Goal: Information Seeking & Learning: Learn about a topic

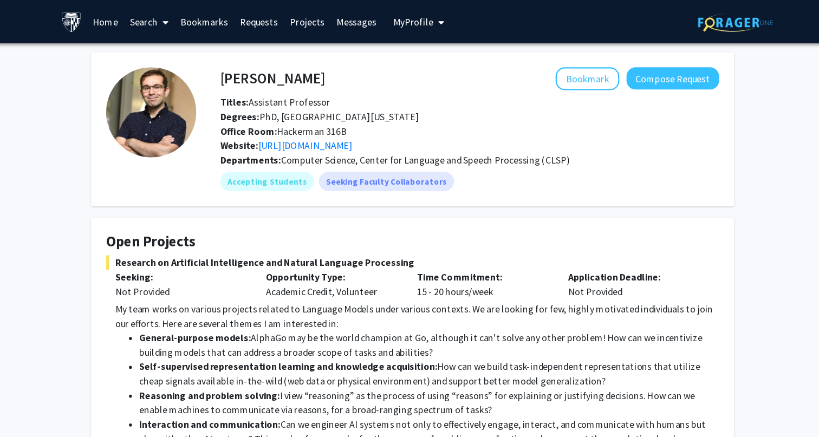
click at [554, 180] on fg-card "Daniel Khashabi Bookmark Compose Request Titles: Assistant Professor Degrees: P…" at bounding box center [410, 116] width 580 height 139
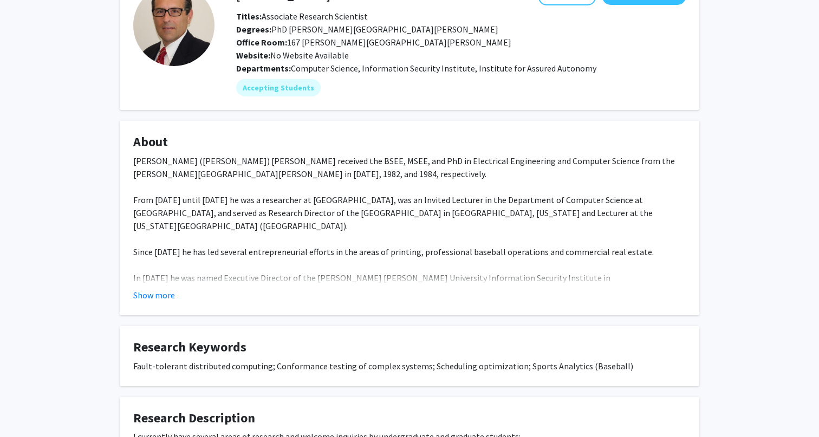
scroll to position [89, 0]
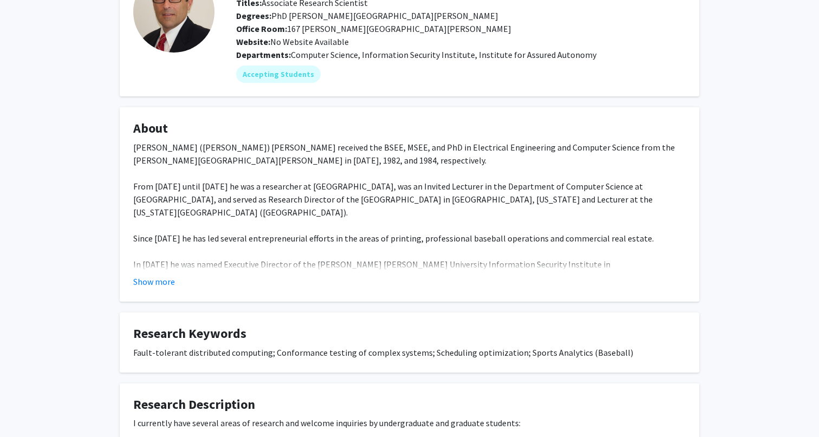
click at [138, 290] on fg-card "About Anton (Tony) Dahbura received the BSEE, MSEE, and PhD in Electrical Engin…" at bounding box center [410, 204] width 580 height 194
click at [154, 282] on button "Show more" at bounding box center [154, 281] width 42 height 13
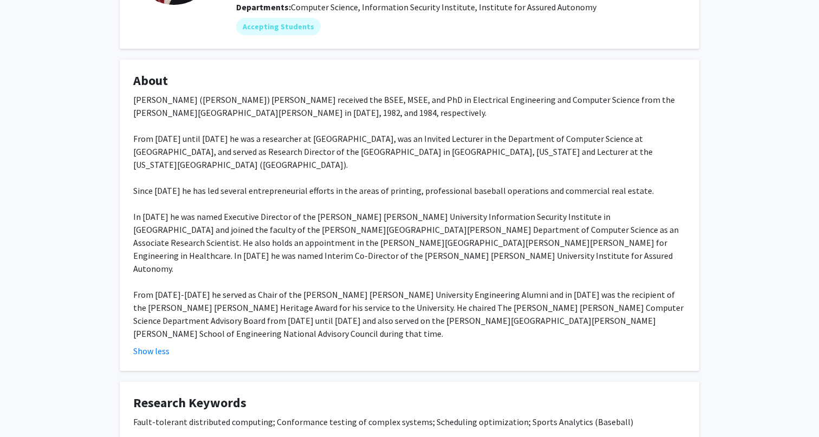
scroll to position [140, 0]
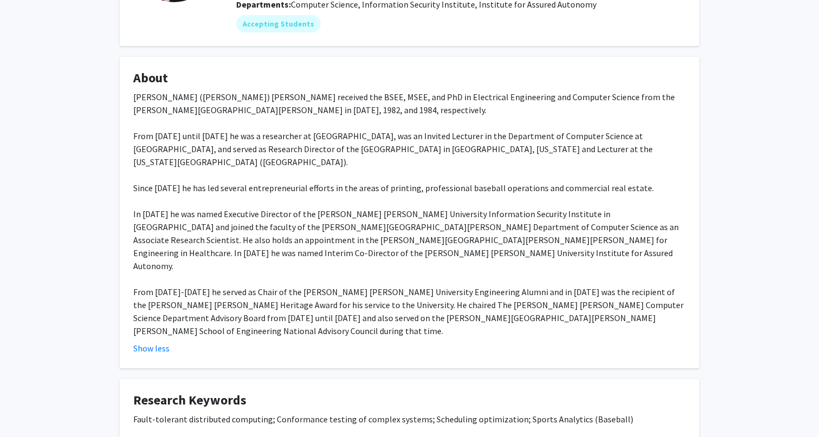
click at [297, 253] on div "Anton (Tony) Dahbura received the BSEE, MSEE, and PhD in Electrical Engineering…" at bounding box center [409, 213] width 552 height 247
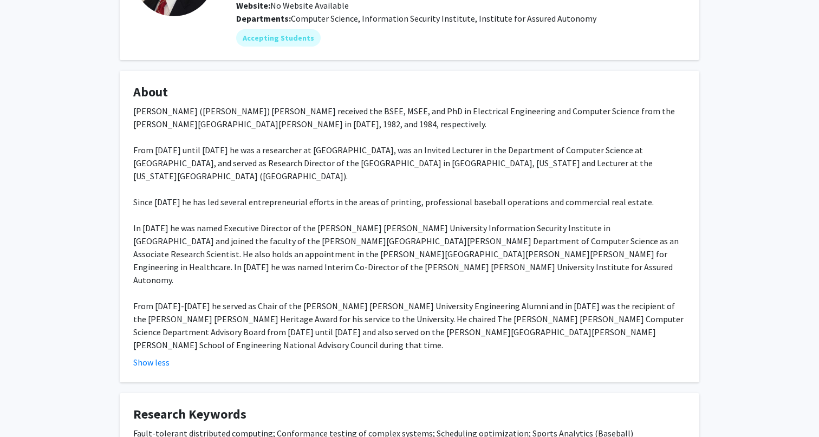
scroll to position [36, 0]
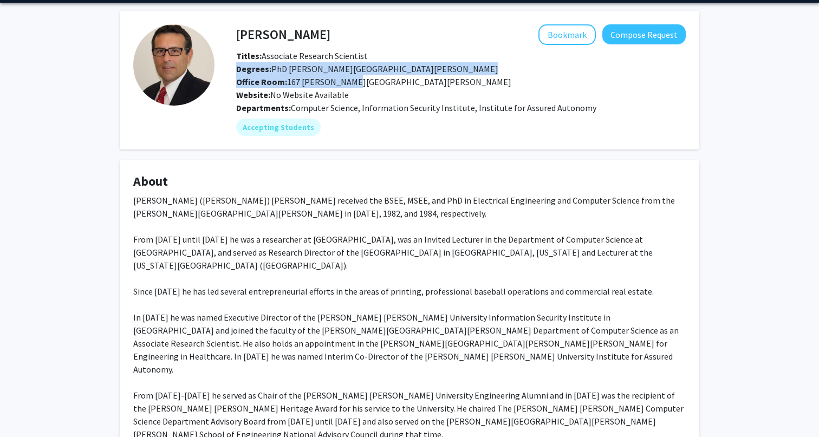
drag, startPoint x: 449, startPoint y: 55, endPoint x: 459, endPoint y: 77, distance: 23.8
click at [459, 77] on div "Titles: Associate Research Scientist Degrees: PhD Johns Hopkins University Offi…" at bounding box center [461, 75] width 466 height 52
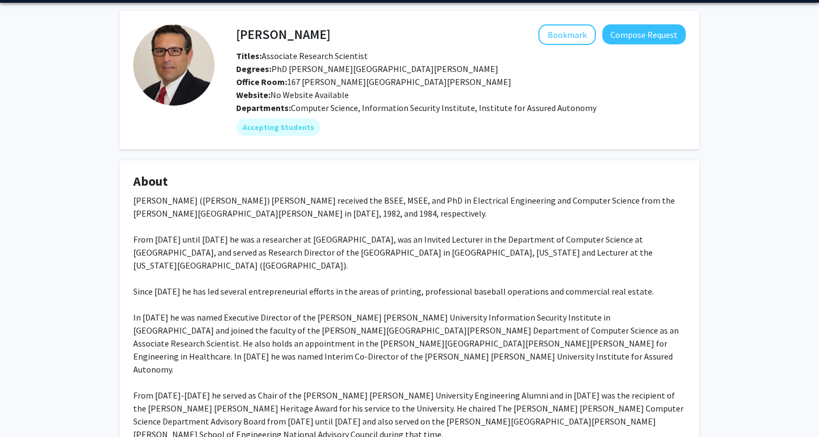
click at [469, 37] on div "Bookmark Compose Request" at bounding box center [507, 34] width 355 height 21
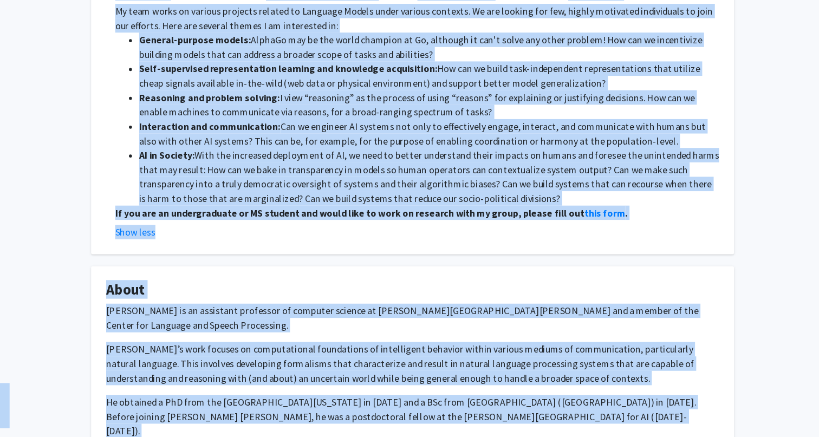
click at [316, 237] on strong "If you are an undergraduate or MS student and would like to work on research wi…" at bounding box center [352, 235] width 423 height 11
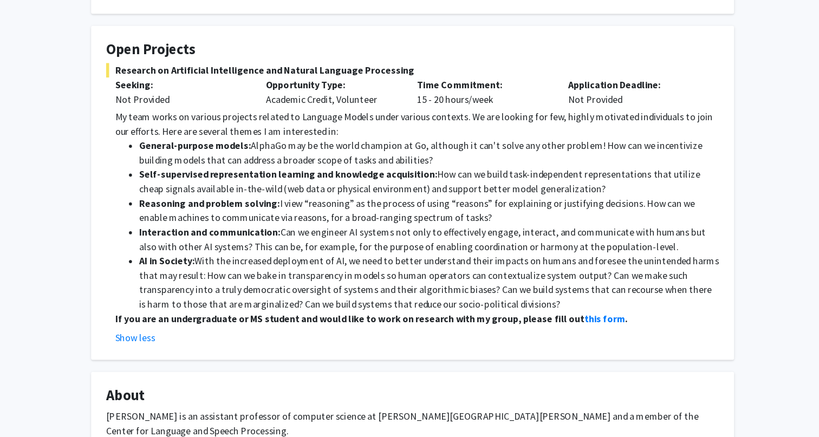
scroll to position [172, 0]
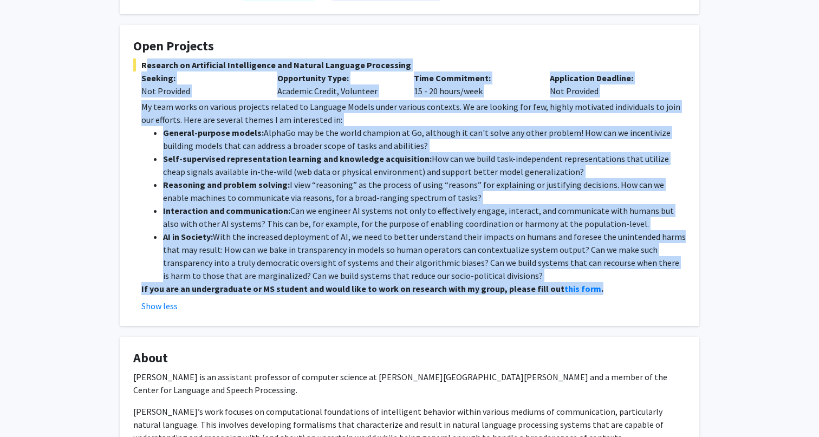
drag, startPoint x: 140, startPoint y: 62, endPoint x: 610, endPoint y: 283, distance: 519.7
click at [610, 283] on div "Research on Artificial Intelligence and Natural Language Processing Seeking: No…" at bounding box center [409, 185] width 552 height 254
copy div "Loremips do Sitametcon Adipiscingel sed Doeiusm Temporin Utlaboreet Dolorem: Al…"
click at [528, 184] on li "Reasoning and problem solving: I view “reasoning” as the process of using “reas…" at bounding box center [424, 191] width 523 height 26
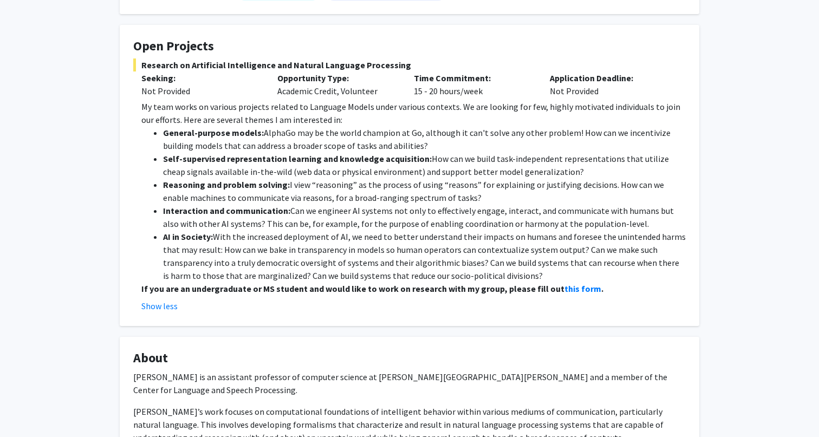
scroll to position [0, 0]
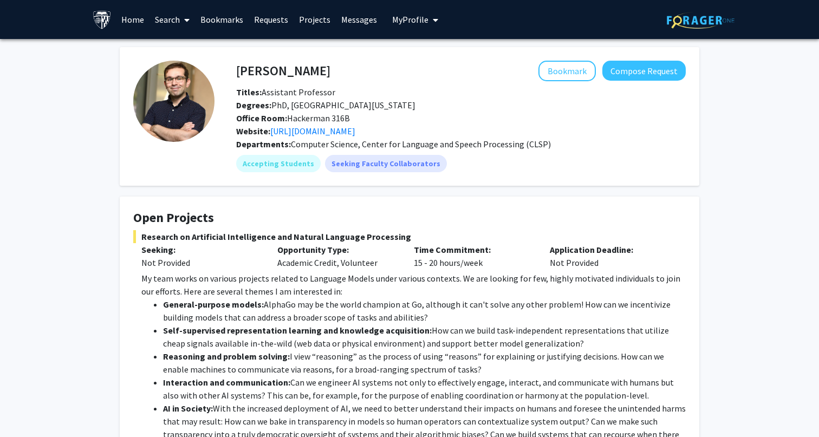
click at [280, 86] on div "Titles: Assistant Professor" at bounding box center [461, 92] width 466 height 13
click at [280, 77] on h4 "[PERSON_NAME]" at bounding box center [283, 71] width 94 height 20
click at [280, 73] on h4 "Daniel Khashabi" at bounding box center [283, 71] width 94 height 20
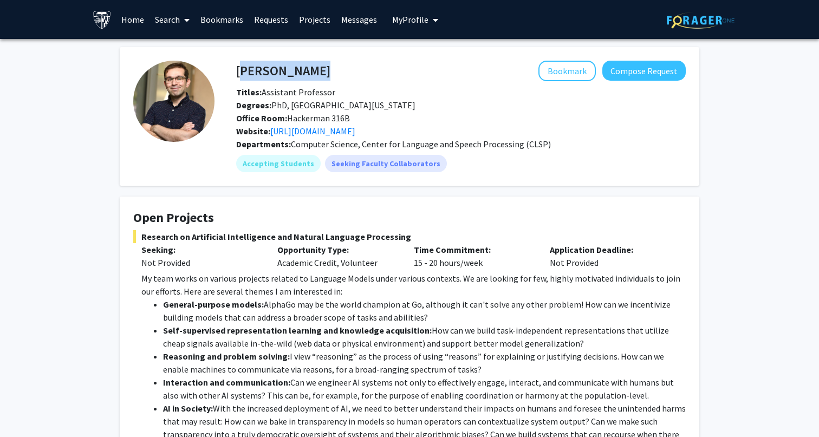
click at [280, 73] on h4 "Daniel Khashabi" at bounding box center [283, 71] width 94 height 20
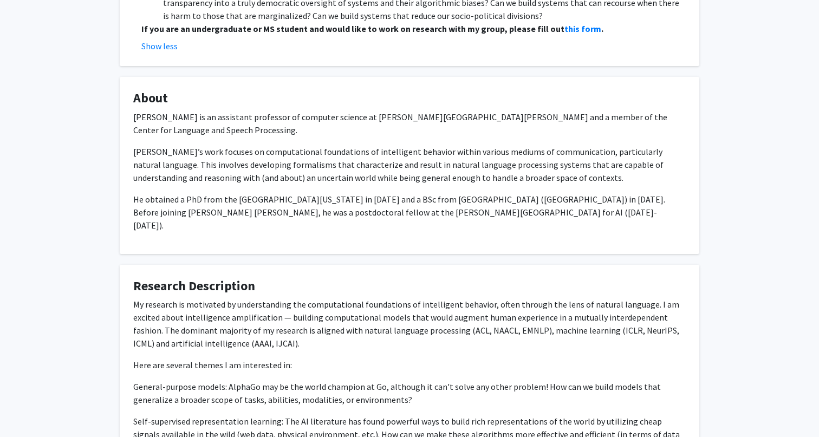
scroll to position [407, 0]
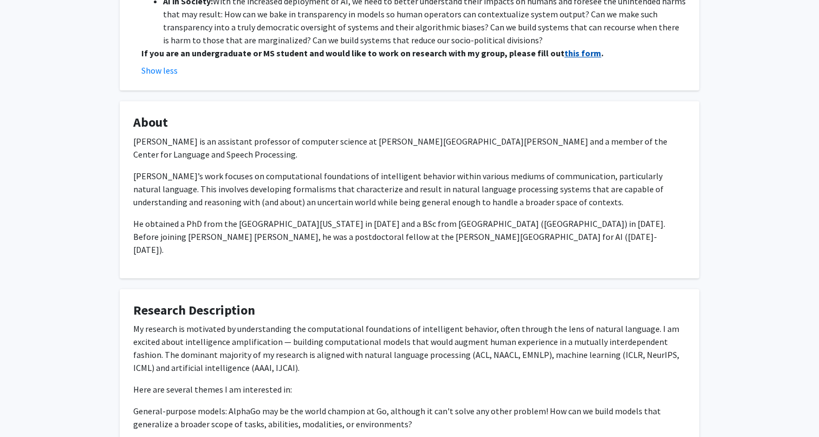
click at [567, 51] on strong "this form" at bounding box center [582, 53] width 37 height 11
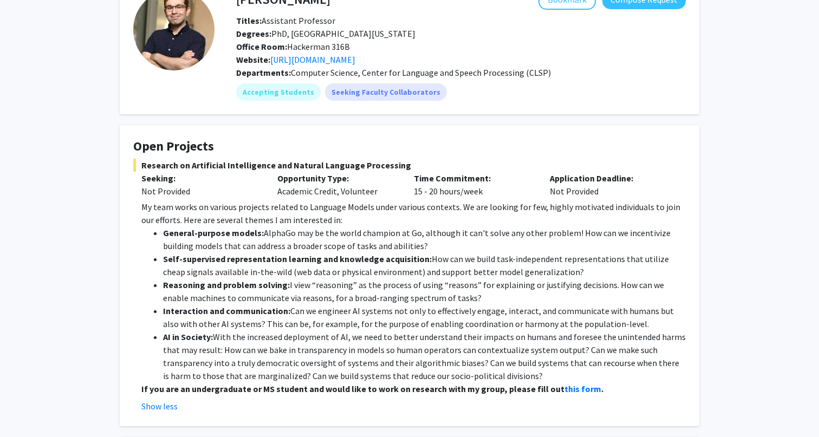
scroll to position [6, 0]
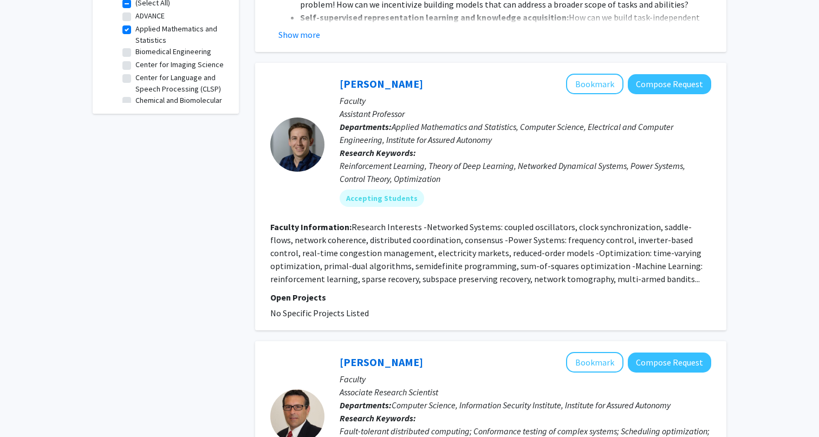
scroll to position [448, 0]
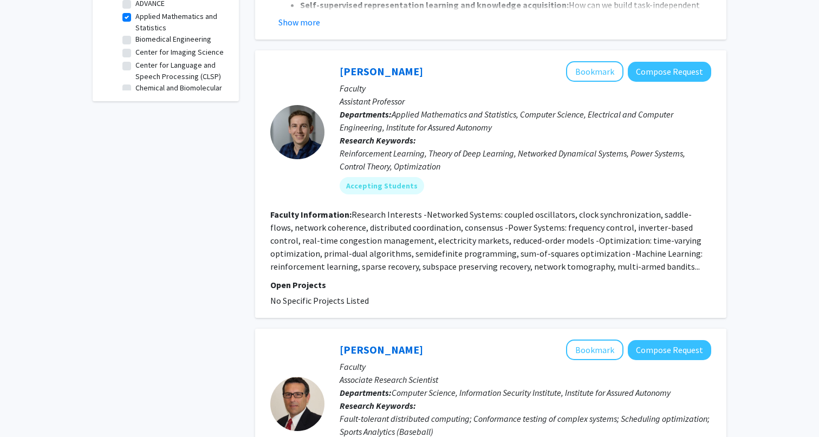
click at [357, 278] on p "Open Projects" at bounding box center [490, 284] width 441 height 13
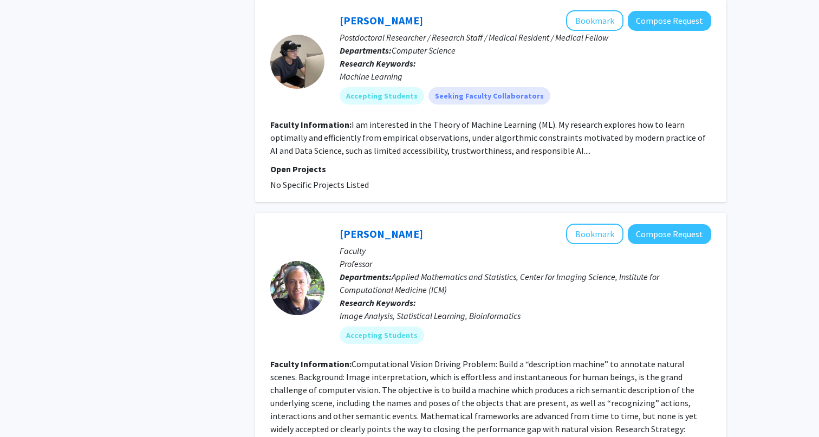
scroll to position [1757, 0]
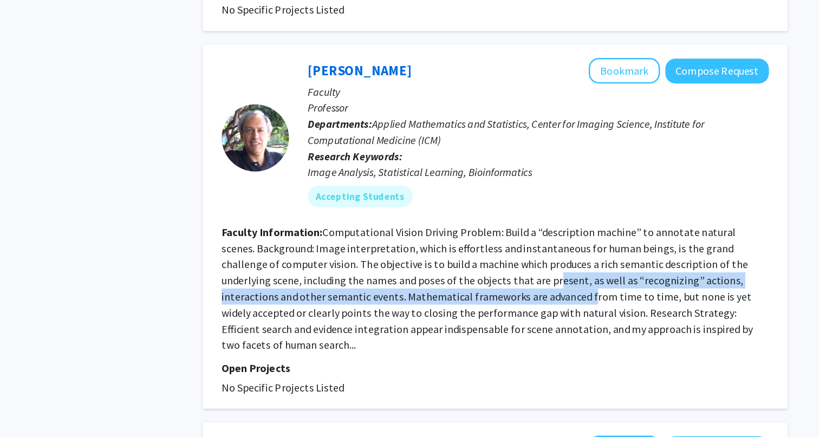
drag, startPoint x: 473, startPoint y: 239, endPoint x: 483, endPoint y: 290, distance: 52.4
click at [483, 290] on section "Faculty Information: Computational Vision Driving Problem: Build a “description…" at bounding box center [490, 317] width 441 height 104
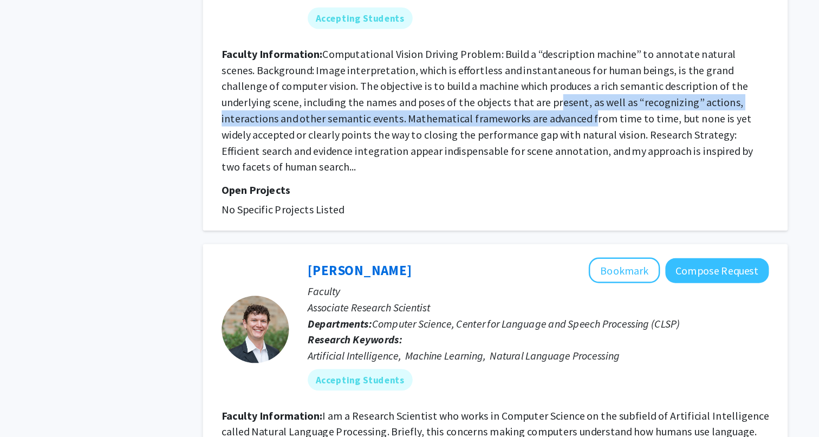
scroll to position [1936, 0]
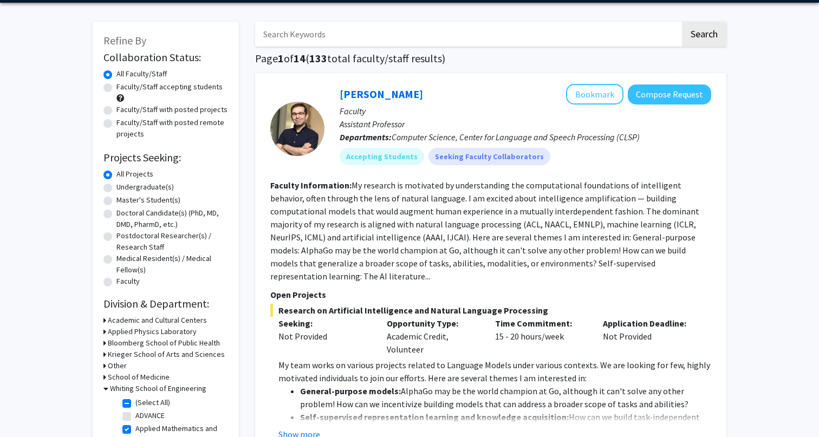
scroll to position [0, 0]
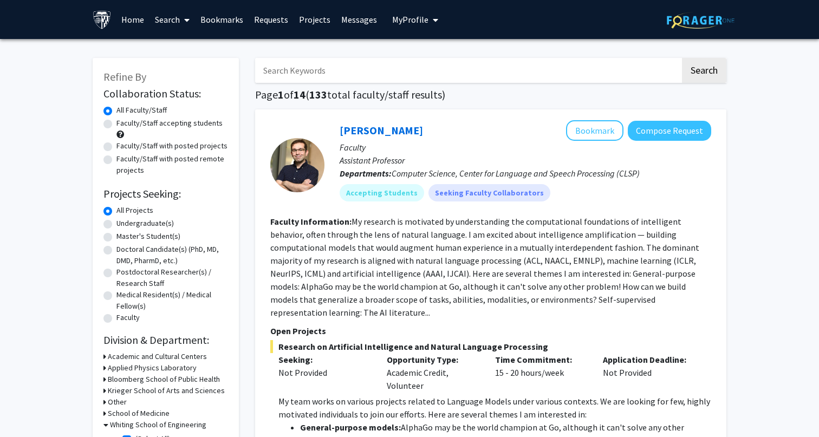
click at [310, 62] on input "Search Keywords" at bounding box center [467, 70] width 425 height 25
type input "finance"
click at [682, 58] on button "Search" at bounding box center [704, 70] width 44 height 25
checkbox input "false"
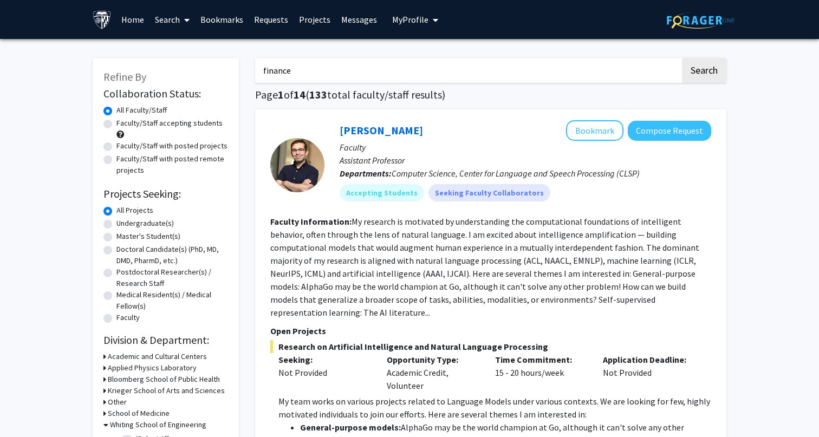
checkbox input "false"
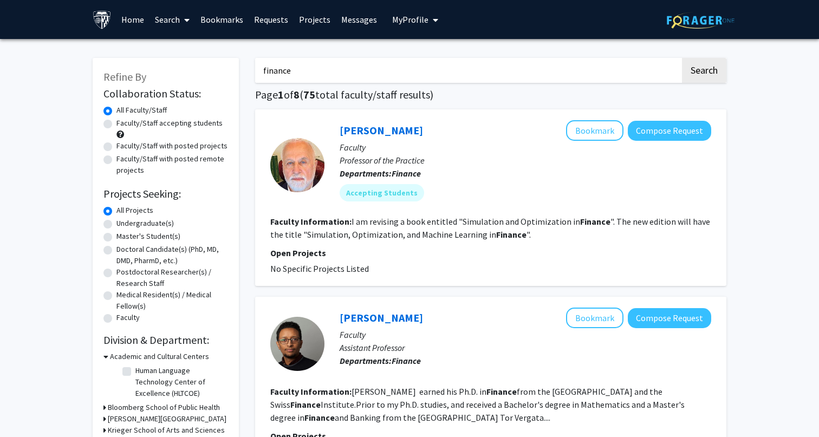
click at [626, 67] on input "finance" at bounding box center [467, 70] width 425 height 25
click at [682, 58] on button "Search" at bounding box center [704, 70] width 44 height 25
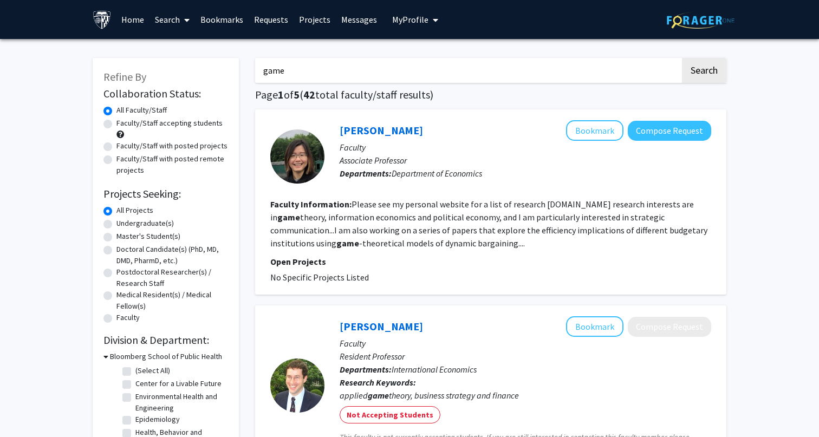
click at [539, 64] on input "game" at bounding box center [467, 70] width 425 height 25
click at [682, 58] on button "Search" at bounding box center [704, 70] width 44 height 25
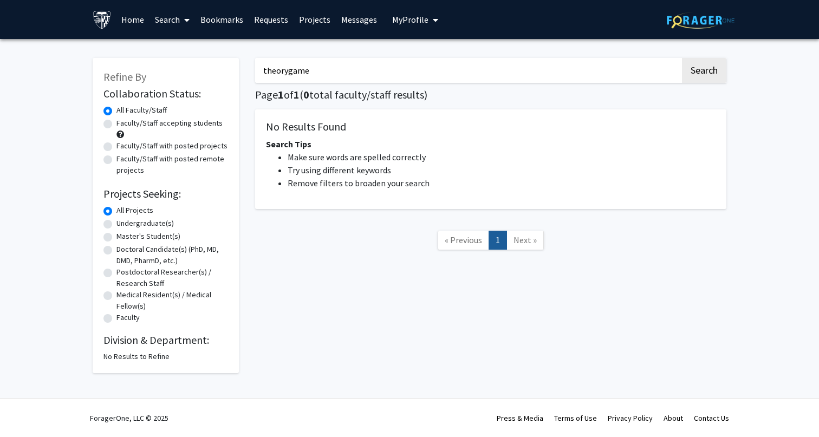
click at [537, 70] on input "theorygame" at bounding box center [467, 70] width 425 height 25
click at [682, 58] on button "Search" at bounding box center [704, 70] width 44 height 25
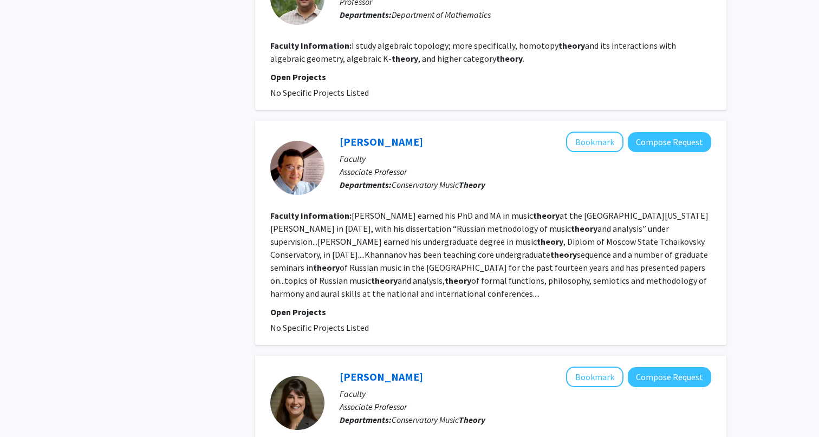
scroll to position [1219, 0]
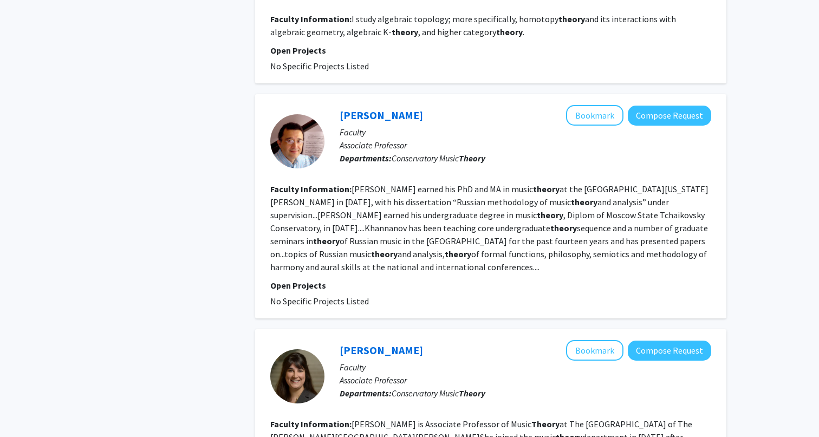
type input "theorygame"
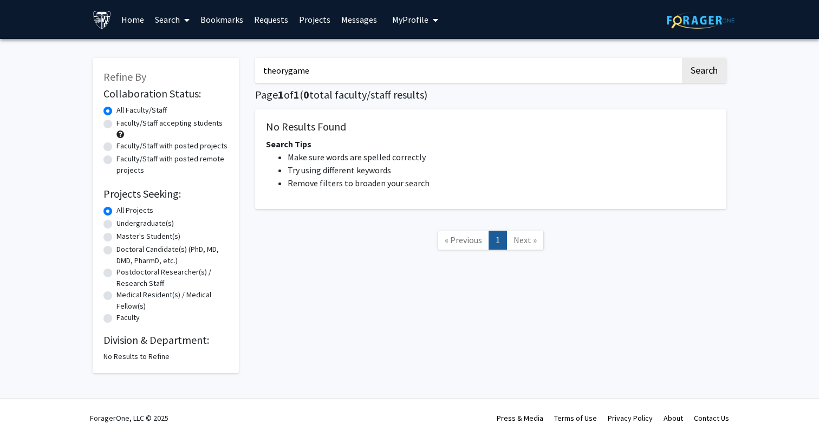
click at [304, 82] on input "theorygame" at bounding box center [467, 70] width 425 height 25
click at [304, 77] on input "theorygame" at bounding box center [467, 70] width 425 height 25
click at [336, 270] on div "Search Page 1 of 1 ( 0 total faculty/staff results) No Results Found Search Tip…" at bounding box center [490, 210] width 487 height 326
click at [707, 74] on button "Search" at bounding box center [704, 70] width 44 height 25
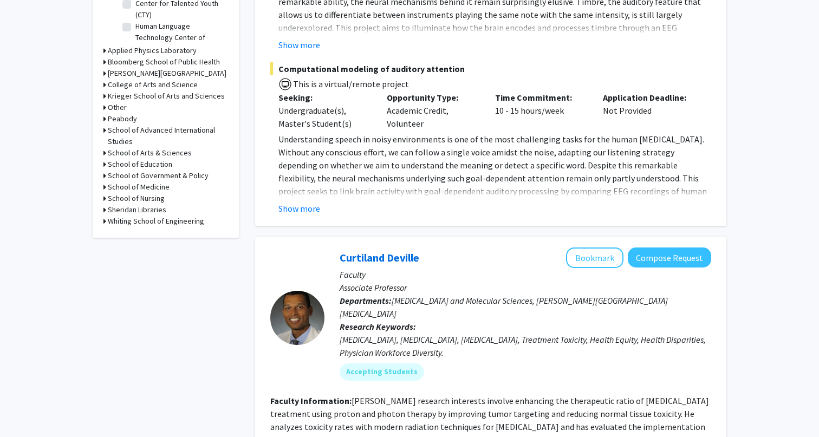
scroll to position [374, 0]
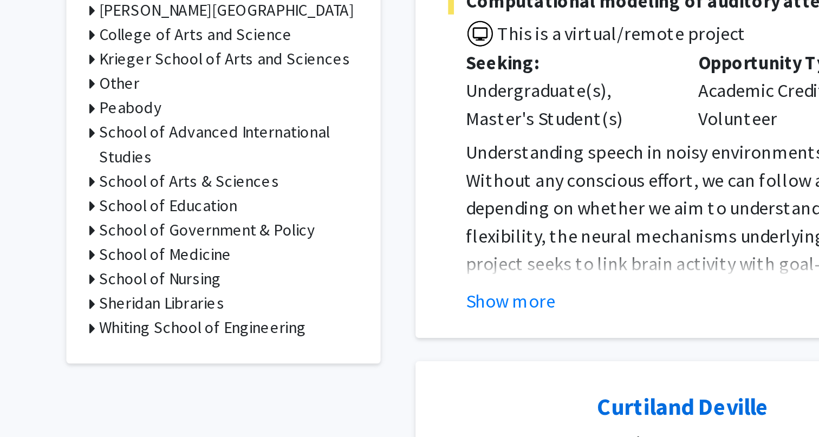
click at [115, 274] on h3 "Whiting School of Engineering" at bounding box center [156, 272] width 96 height 11
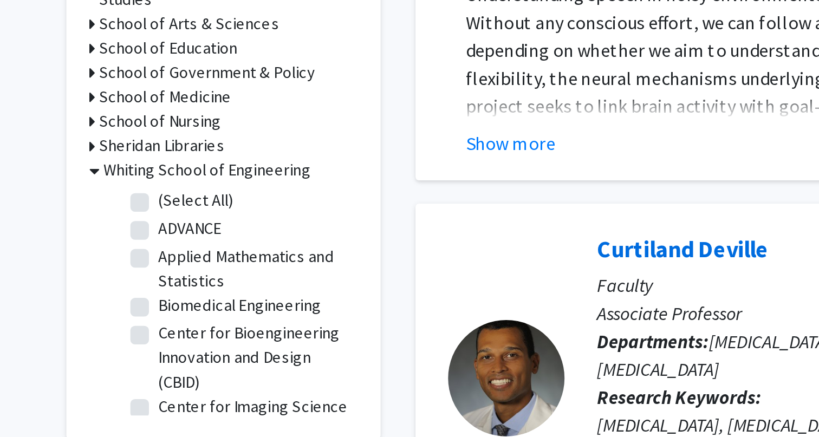
click at [125, 320] on fg-checkbox "Applied Mathematics and Statistics Applied Mathematics and Statistics" at bounding box center [173, 318] width 103 height 23
click at [135, 316] on label "Applied Mathematics and Statistics" at bounding box center [180, 318] width 90 height 23
click at [135, 314] on input "Applied Mathematics and Statistics" at bounding box center [138, 310] width 7 height 7
checkbox input "true"
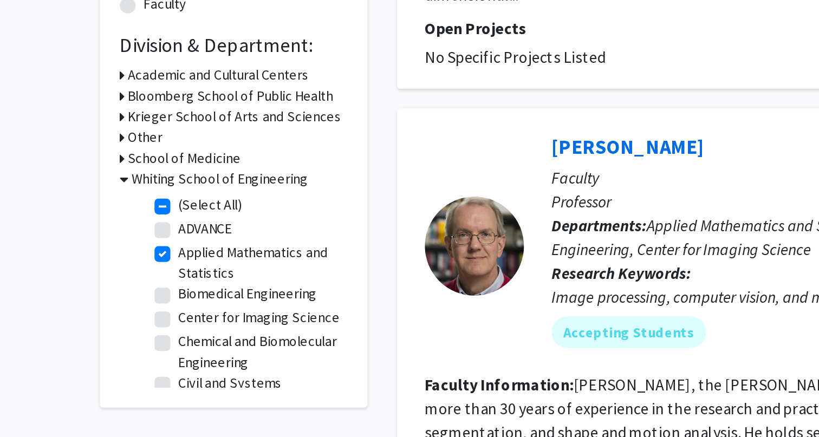
scroll to position [119, 0]
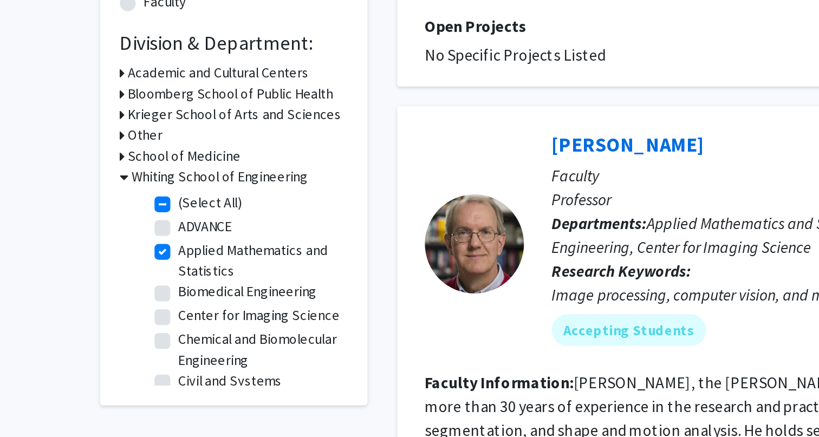
click at [103, 238] on div "Refine By Collaboration Status: Collaboration Status All Faculty/Staff Collabor…" at bounding box center [166, 179] width 146 height 480
click at [106, 260] on icon at bounding box center [104, 260] width 3 height 11
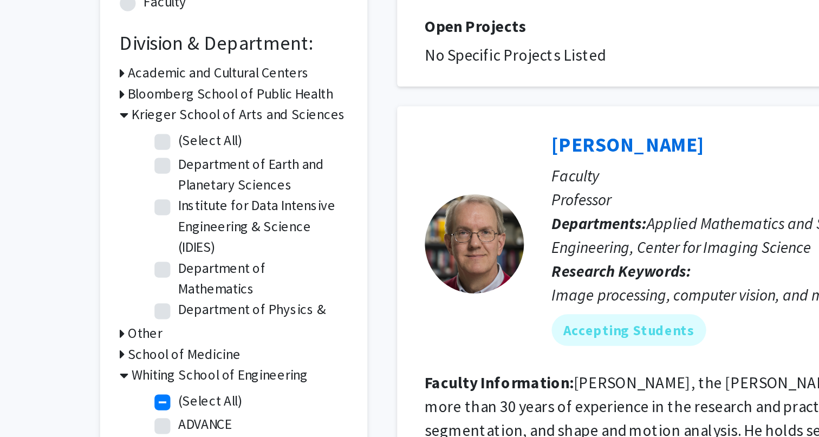
click at [135, 314] on label "Institute for Data Intensive Engineering & Science (IDIES)" at bounding box center [180, 322] width 90 height 34
click at [135, 312] on input "Institute for Data Intensive Engineering & Science (IDIES)" at bounding box center [138, 308] width 7 height 7
checkbox input "true"
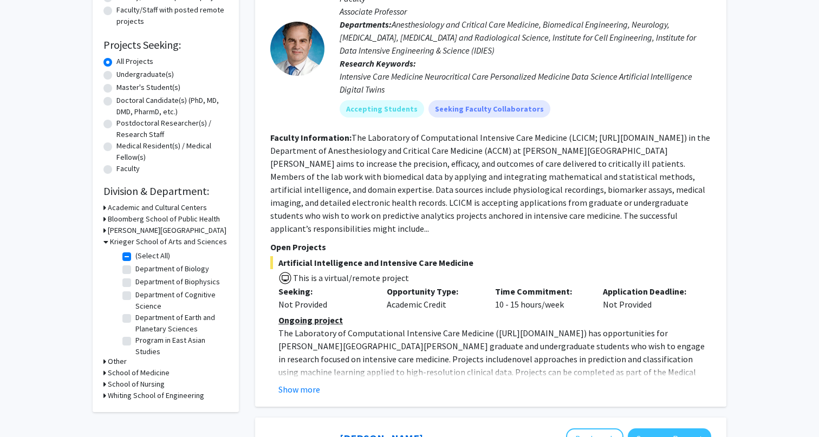
scroll to position [61, 0]
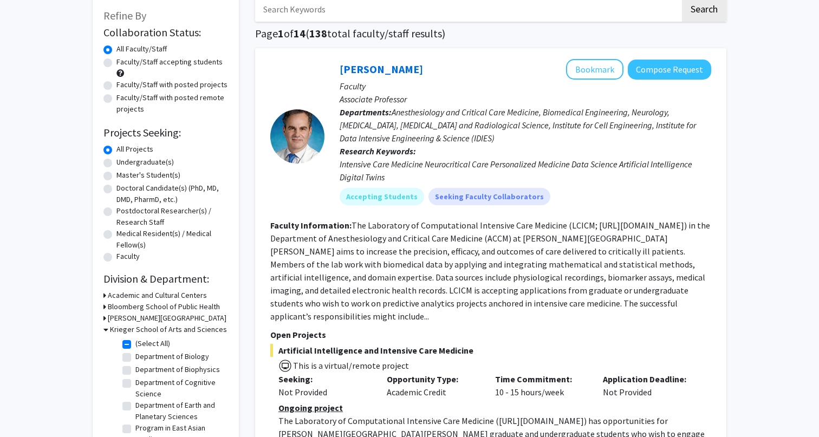
click at [135, 343] on label "(Select All)" at bounding box center [152, 343] width 35 height 11
click at [135, 343] on input "(Select All)" at bounding box center [138, 341] width 7 height 7
checkbox input "false"
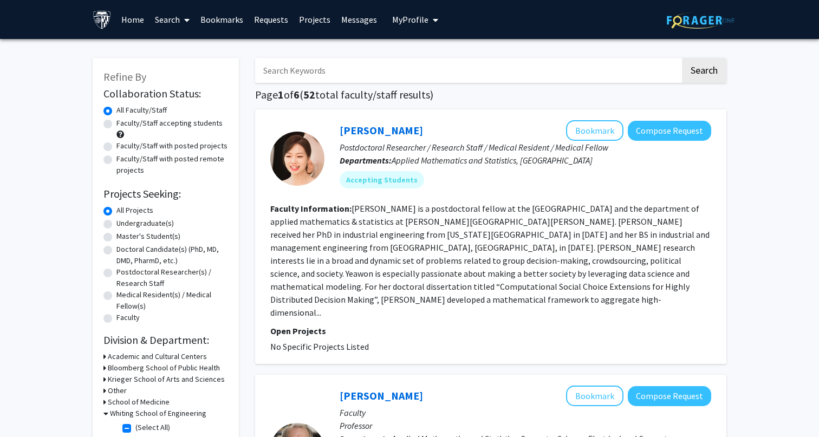
scroll to position [184, 0]
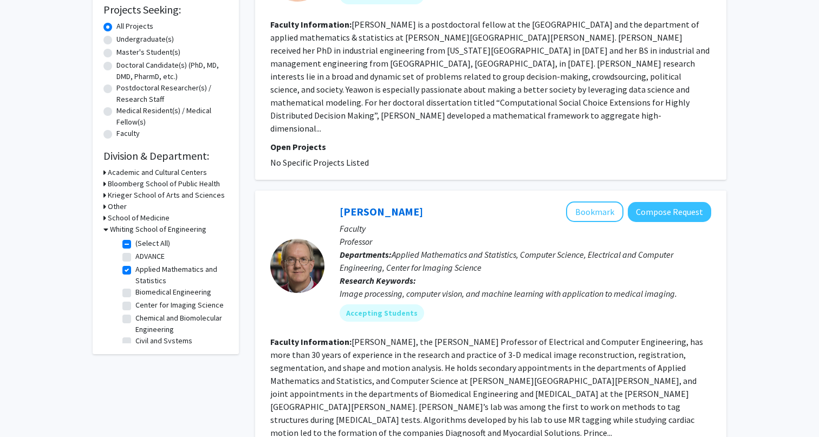
click at [140, 244] on label "(Select All)" at bounding box center [152, 243] width 35 height 11
click at [140, 244] on input "(Select All)" at bounding box center [138, 241] width 7 height 7
checkbox input "false"
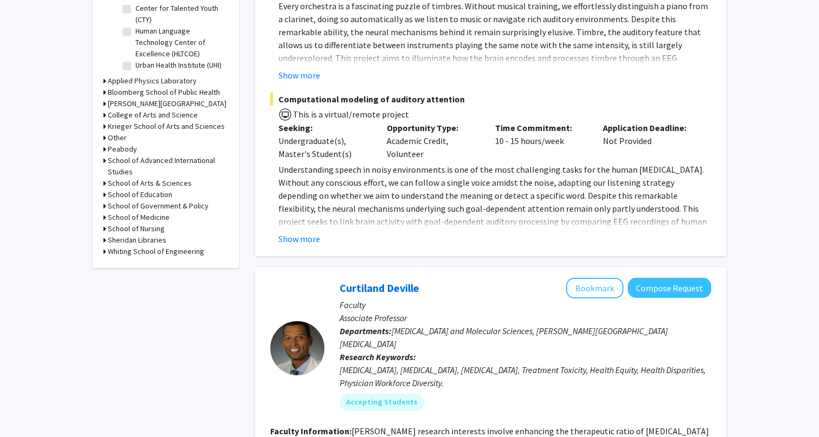
scroll to position [500, 0]
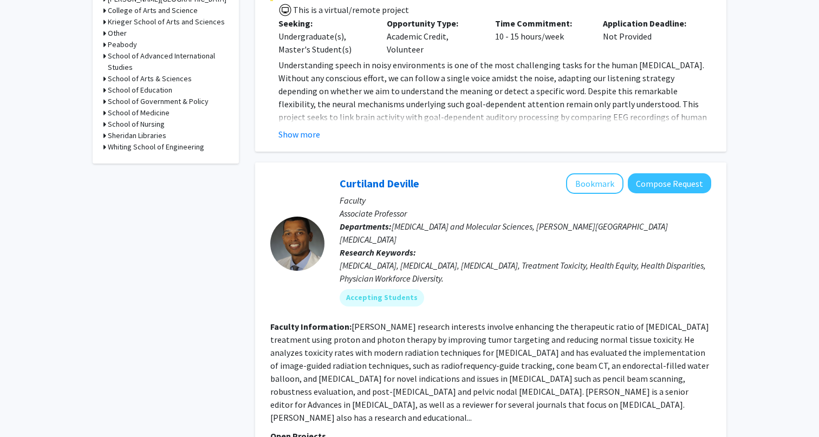
click at [127, 139] on h3 "Sheridan Libraries" at bounding box center [137, 135] width 58 height 11
click at [127, 139] on h3 "Sheridan Libraries" at bounding box center [139, 135] width 58 height 11
click at [132, 151] on h3 "Whiting School of Engineering" at bounding box center [156, 146] width 96 height 11
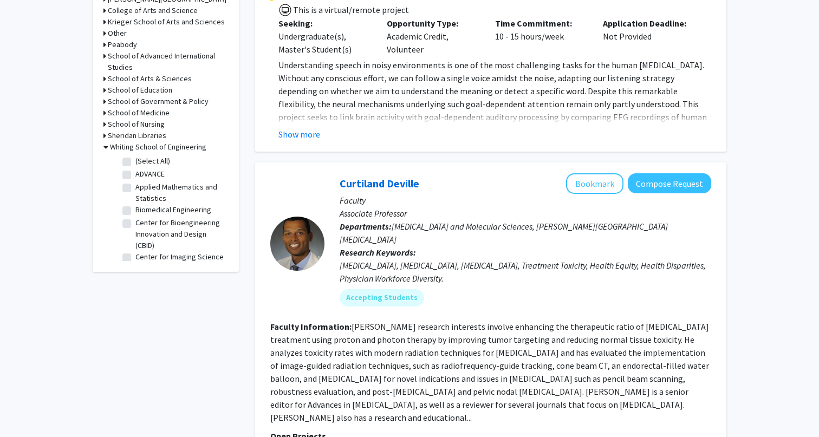
click at [135, 186] on label "Applied Mathematics and Statistics" at bounding box center [180, 192] width 90 height 23
click at [135, 186] on input "Applied Mathematics and Statistics" at bounding box center [138, 184] width 7 height 7
checkbox input "true"
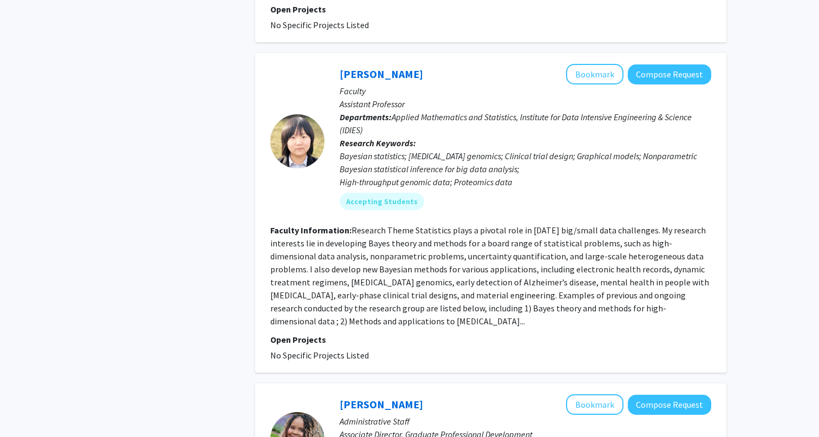
scroll to position [906, 0]
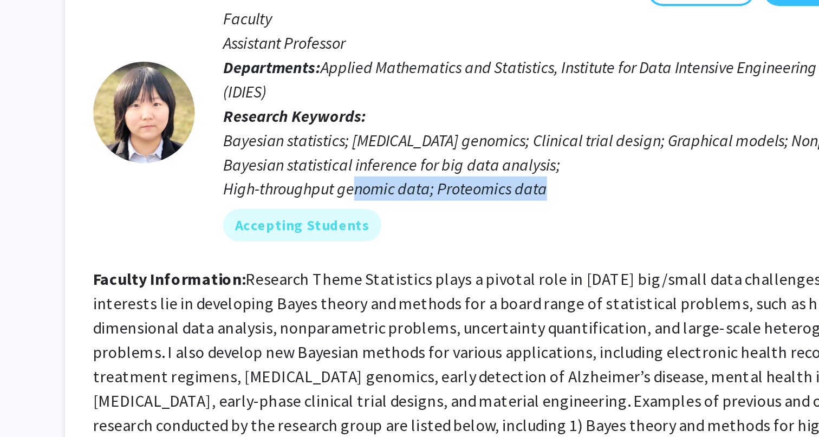
drag, startPoint x: 355, startPoint y: 172, endPoint x: 394, endPoint y: 176, distance: 38.7
click at [394, 175] on div "Yanxun Xu Bookmark Compose Request Faculty Assistant Professor Departments: App…" at bounding box center [517, 140] width 387 height 154
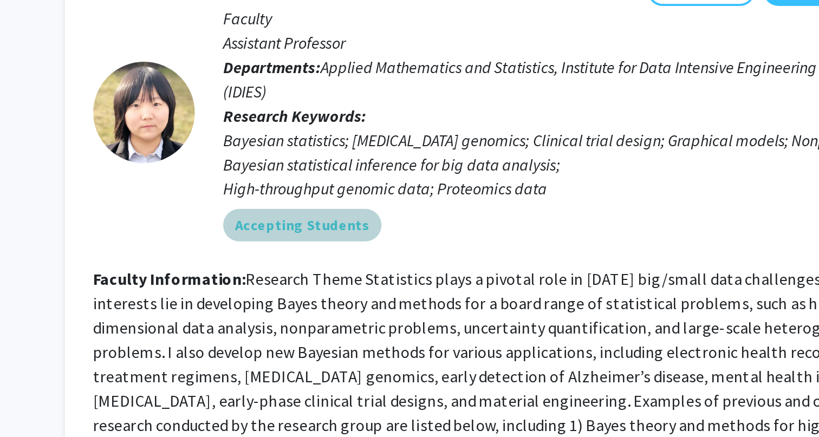
click at [392, 192] on mat-chip "Accepting Students" at bounding box center [382, 200] width 84 height 17
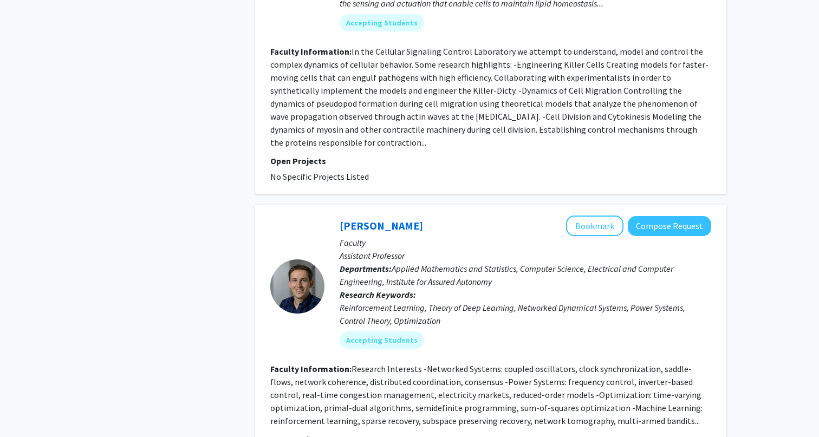
scroll to position [2643, 0]
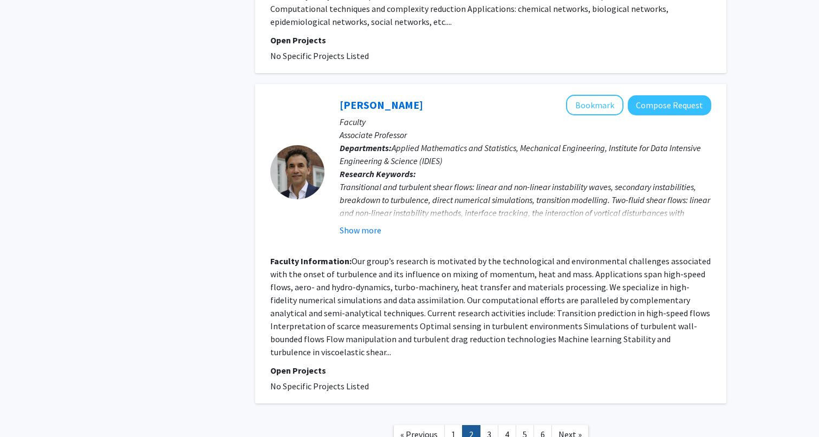
scroll to position [2513, 0]
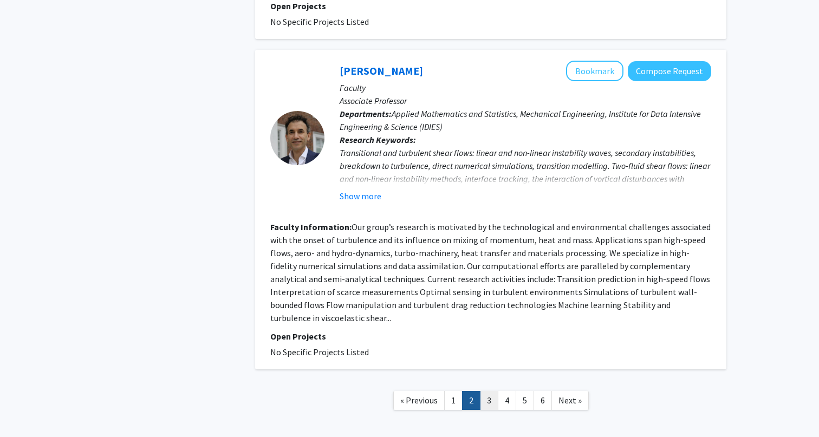
click at [484, 391] on link "3" at bounding box center [489, 400] width 18 height 19
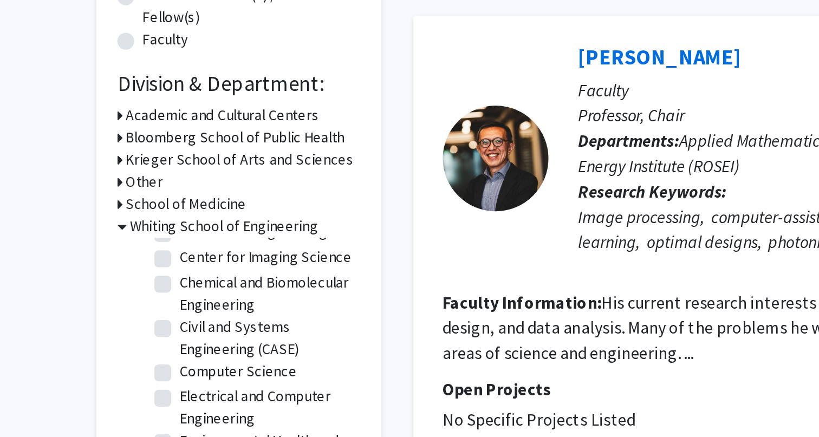
click at [135, 332] on label "Computer Science" at bounding box center [165, 332] width 60 height 11
click at [135, 332] on input "Computer Science" at bounding box center [138, 330] width 7 height 7
checkbox input "true"
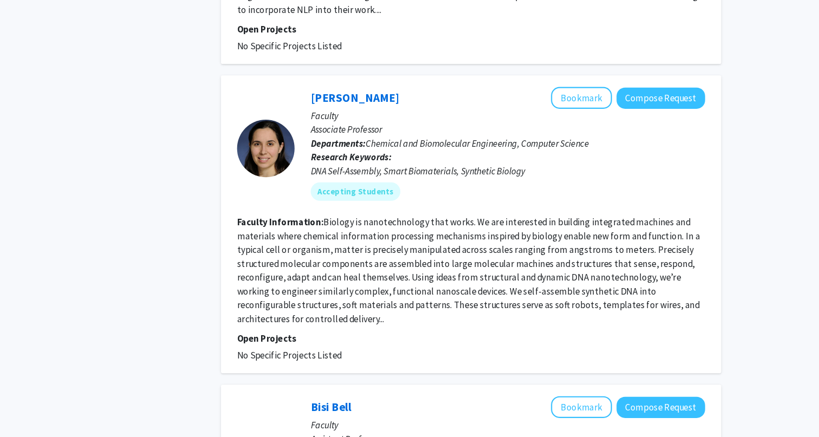
scroll to position [2676, 0]
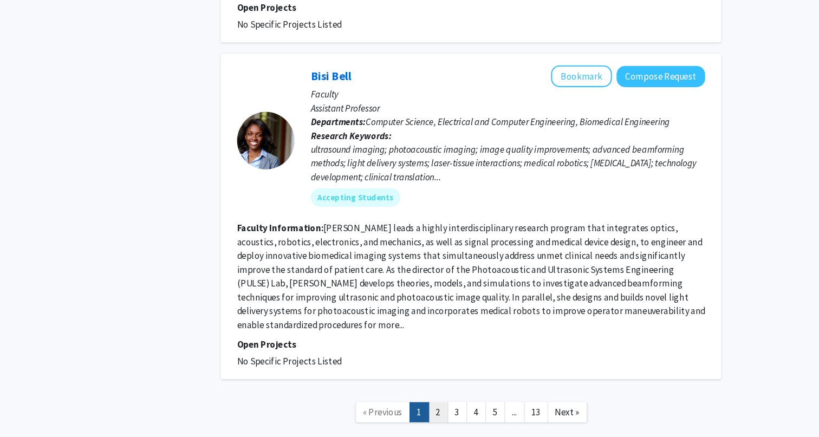
click at [466, 404] on link "2" at bounding box center [460, 413] width 18 height 19
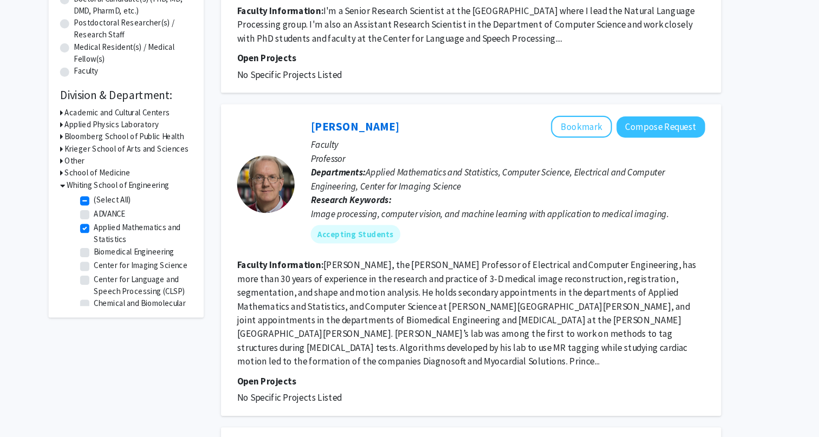
scroll to position [233, 0]
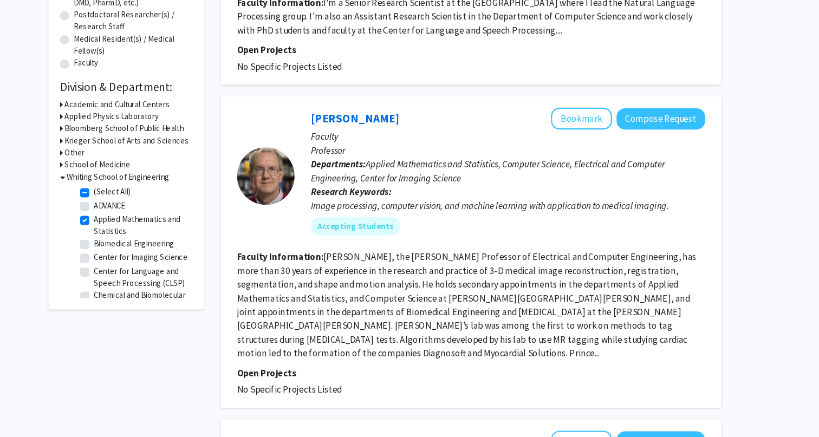
click at [470, 328] on fg-read-more "[PERSON_NAME], the [PERSON_NAME] Professor of Electrical and Computer Engineeri…" at bounding box center [486, 313] width 433 height 102
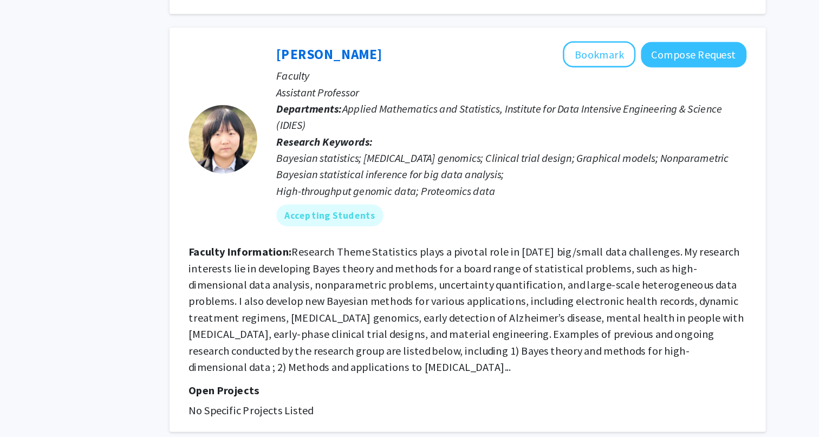
scroll to position [2487, 0]
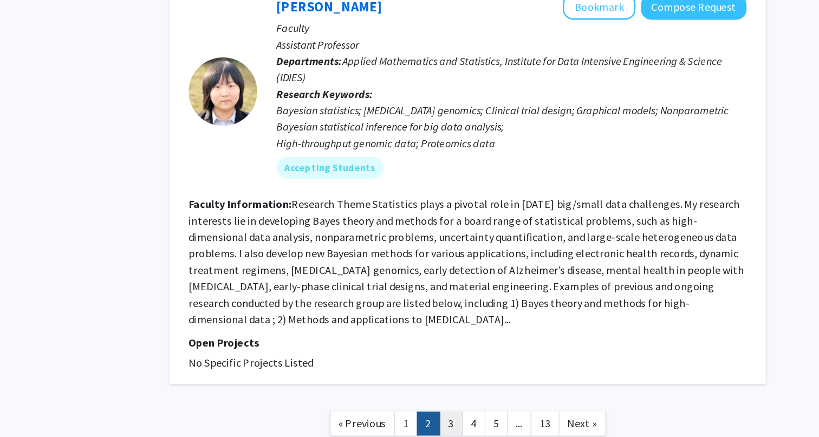
drag, startPoint x: 465, startPoint y: 325, endPoint x: 475, endPoint y: 346, distance: 22.8
click at [475, 417] on link "3" at bounding box center [477, 426] width 18 height 19
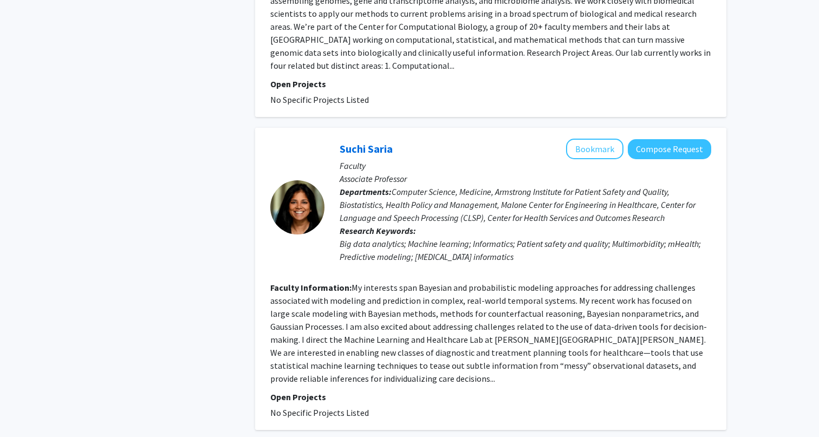
scroll to position [2366, 0]
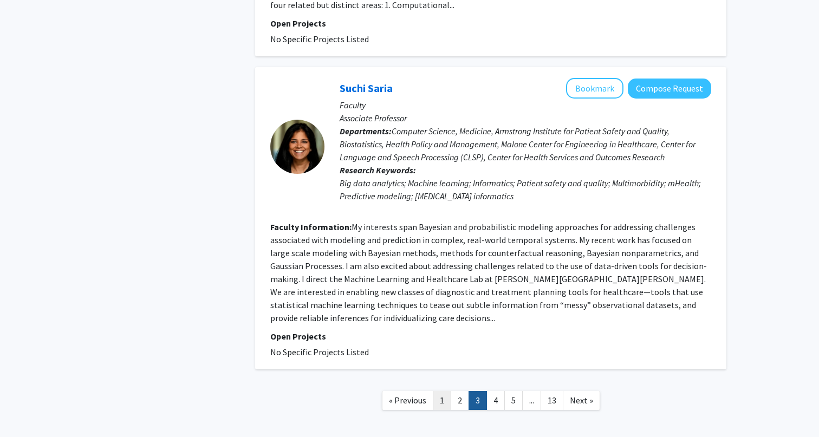
click at [440, 391] on link "1" at bounding box center [442, 400] width 18 height 19
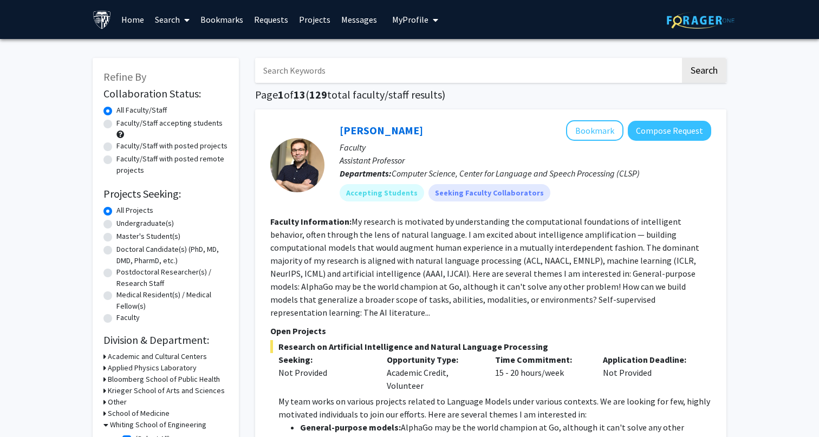
click at [333, 62] on input "Search Keywords" at bounding box center [467, 70] width 425 height 25
type input "game theory"
click at [682, 58] on button "Search" at bounding box center [704, 70] width 44 height 25
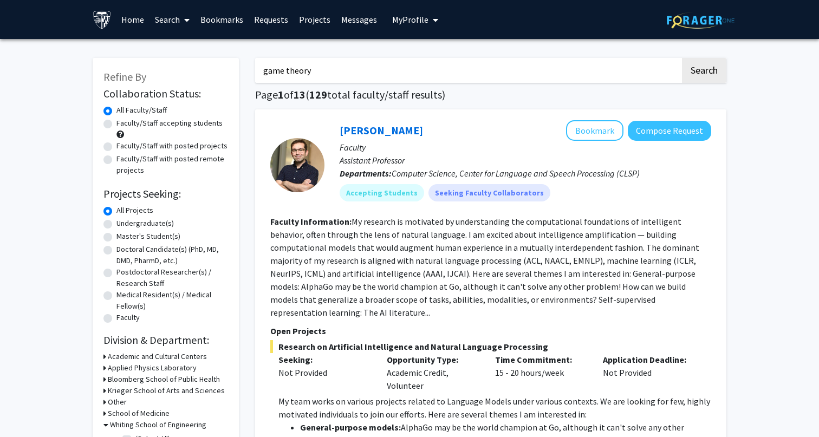
checkbox input "false"
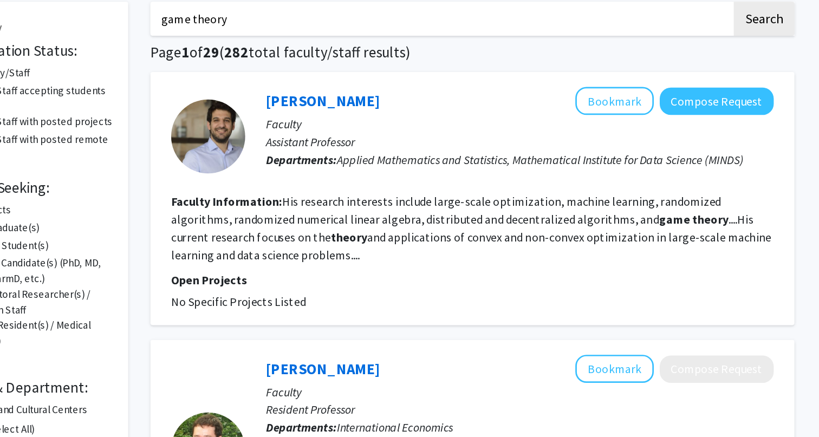
click at [493, 92] on h1 "Page 1 of 29 ( 282 total faculty/staff results)" at bounding box center [490, 94] width 471 height 13
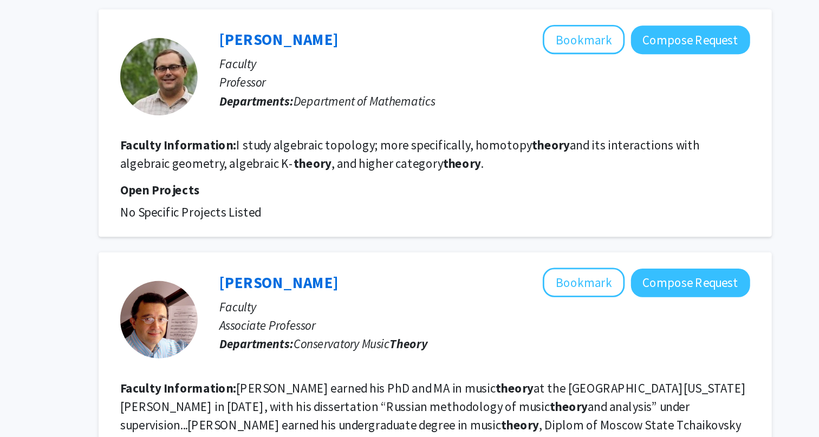
scroll to position [1005, 0]
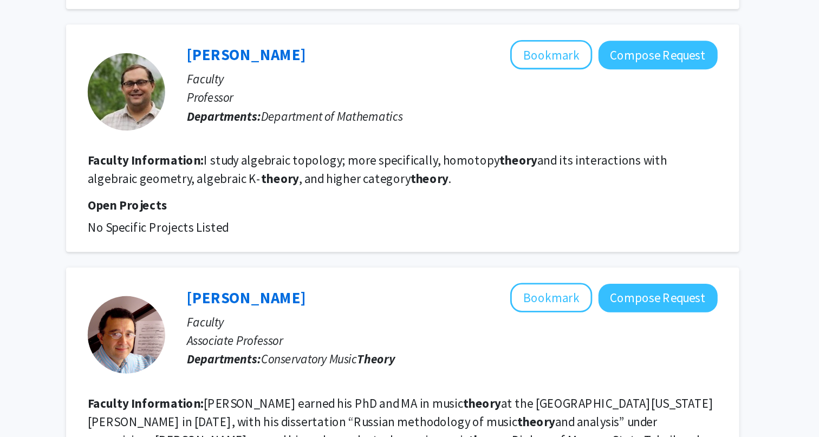
drag, startPoint x: 376, startPoint y: 284, endPoint x: 435, endPoint y: 288, distance: 59.7
click at [435, 288] on div "David Gepner Bookmark Compose Request Faculty Professor Departments: Department…" at bounding box center [490, 217] width 471 height 159
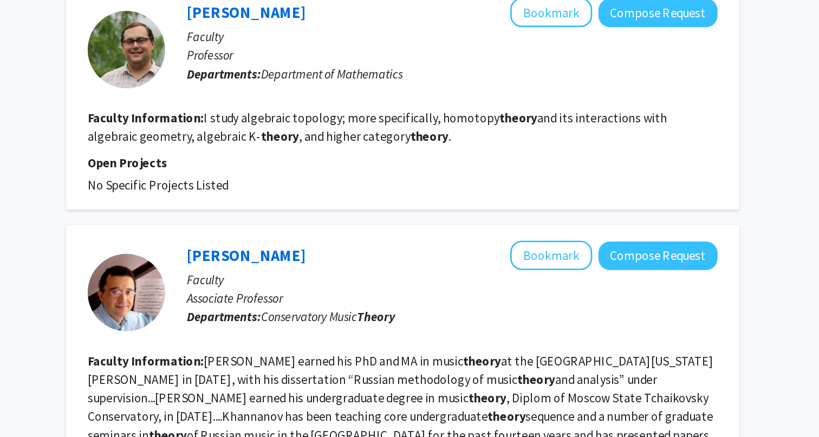
scroll to position [1145, 0]
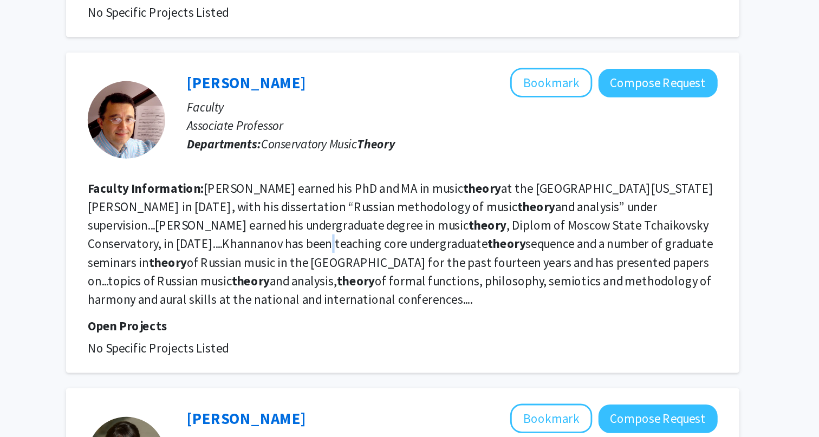
drag, startPoint x: 435, startPoint y: 288, endPoint x: 442, endPoint y: 305, distance: 18.5
click at [442, 305] on fg-read-more "Ildar Khannanov earned his PhD and MA in music theory at the University of Cali…" at bounding box center [489, 301] width 438 height 89
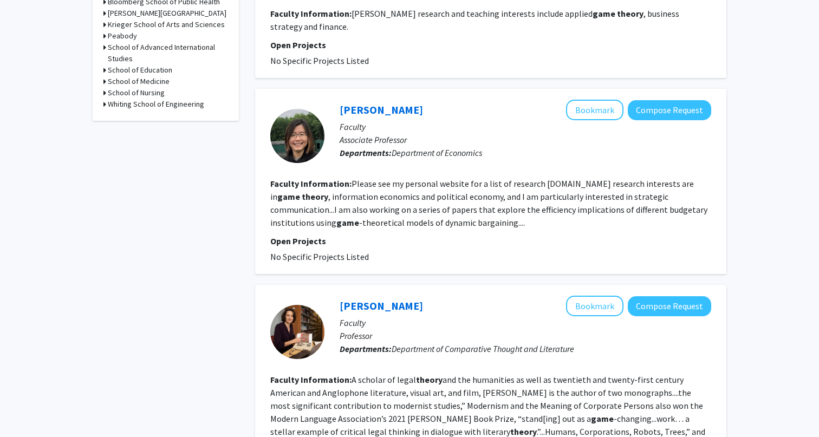
scroll to position [0, 0]
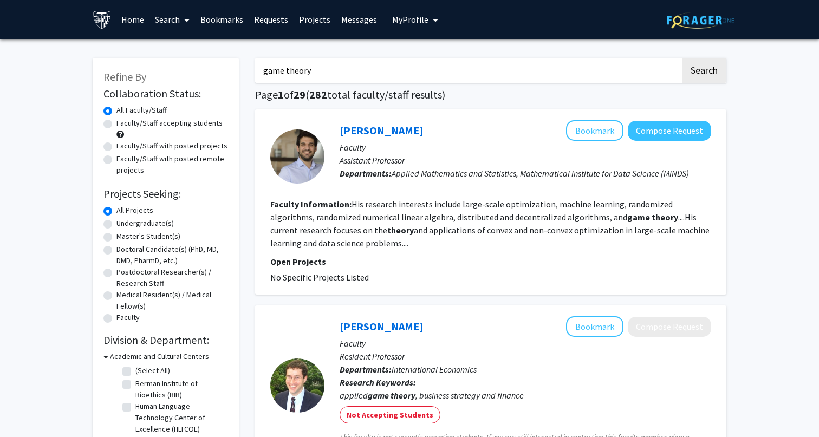
click at [338, 61] on input "game theory" at bounding box center [467, 70] width 425 height 25
click at [338, 65] on input "game theory" at bounding box center [467, 70] width 425 height 25
type input "finance"
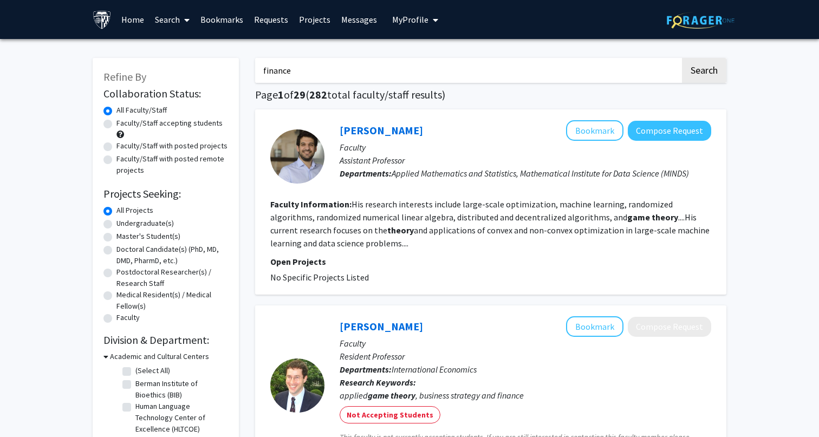
click at [682, 58] on button "Search" at bounding box center [704, 70] width 44 height 25
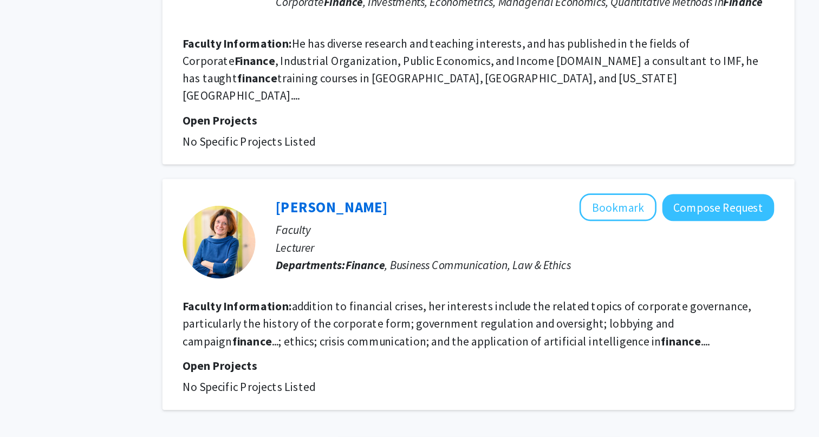
scroll to position [1724, 0]
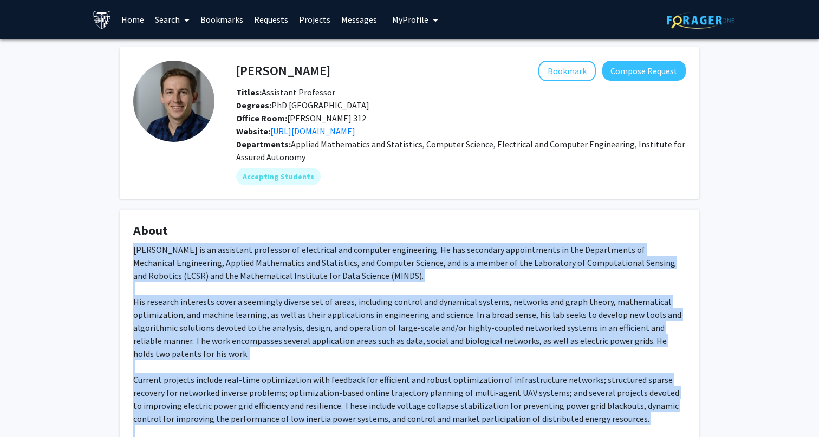
drag, startPoint x: 624, startPoint y: 164, endPoint x: 111, endPoint y: 250, distance: 520.1
copy div "Enrique Mallada is an assistant professor of electrical and computer engineerin…"
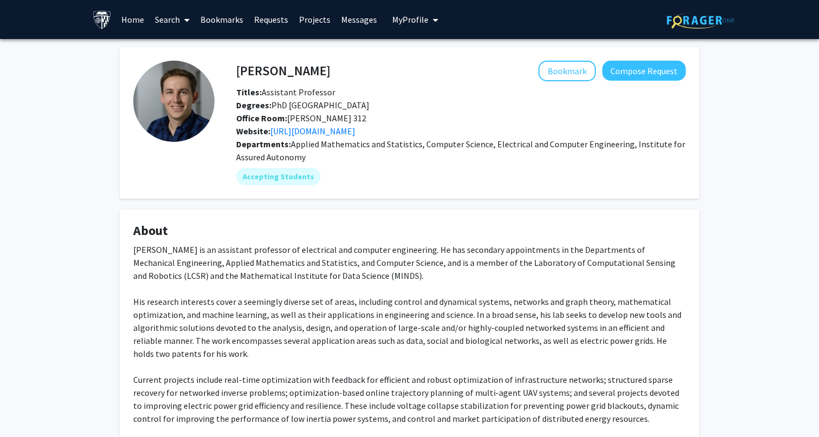
click at [236, 269] on div "Enrique Mallada is an assistant professor of electrical and computer engineerin…" at bounding box center [409, 444] width 552 height 403
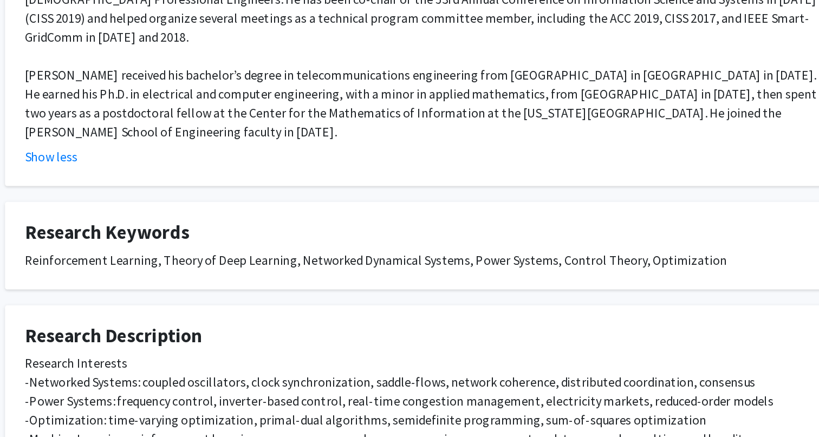
scroll to position [413, 0]
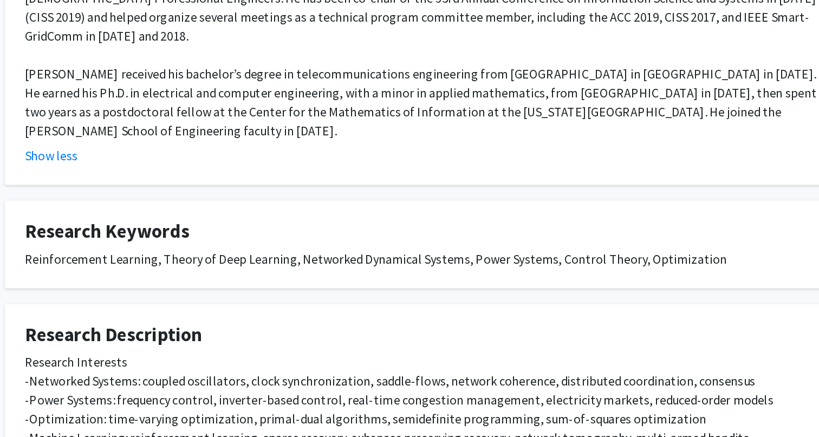
click at [321, 309] on div "Reinforcement Learning, Theory of Deep Learning, Networked Dynamical Systems, P…" at bounding box center [409, 315] width 552 height 13
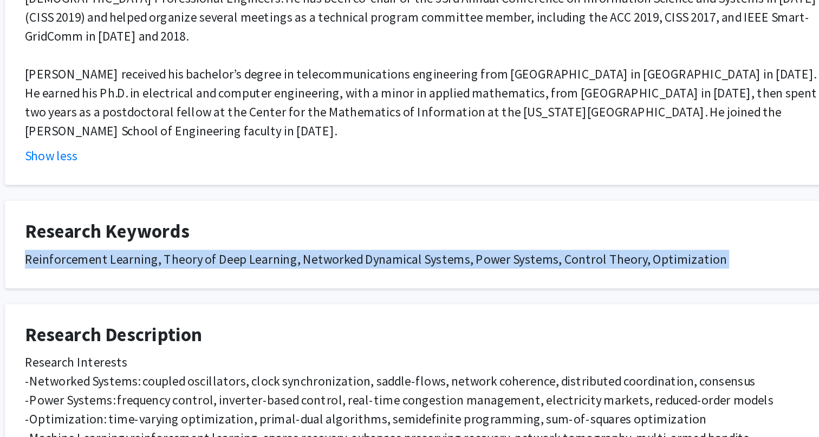
click at [321, 309] on div "Reinforcement Learning, Theory of Deep Learning, Networked Dynamical Systems, P…" at bounding box center [409, 315] width 552 height 13
click at [334, 309] on div "Reinforcement Learning, Theory of Deep Learning, Networked Dynamical Systems, P…" at bounding box center [409, 315] width 552 height 13
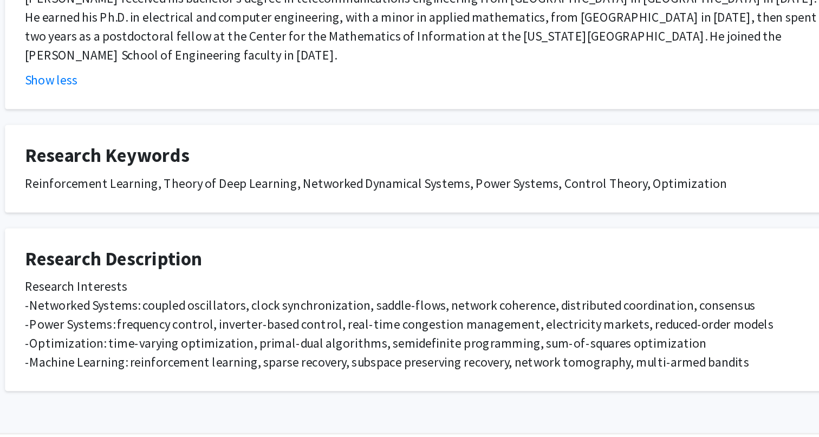
scroll to position [475, 0]
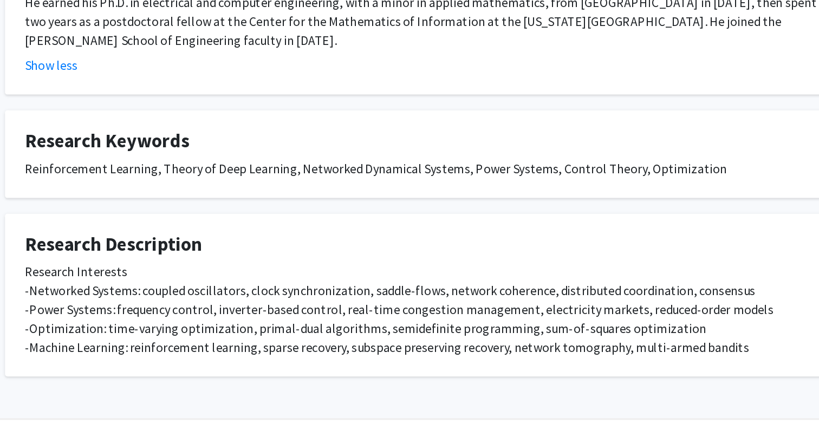
click at [329, 320] on div "Research Interests -Networked Systems: coupled oscillators, clock synchronizati…" at bounding box center [409, 349] width 552 height 65
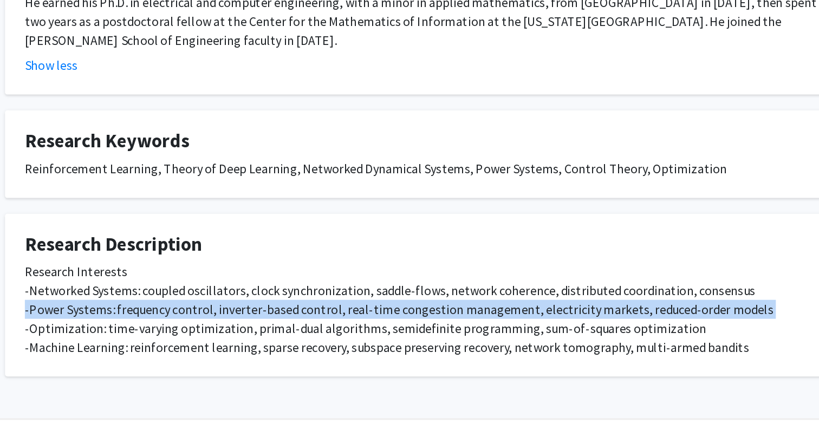
click at [329, 320] on div "Research Interests -Networked Systems: coupled oscillators, clock synchronizati…" at bounding box center [409, 349] width 552 height 65
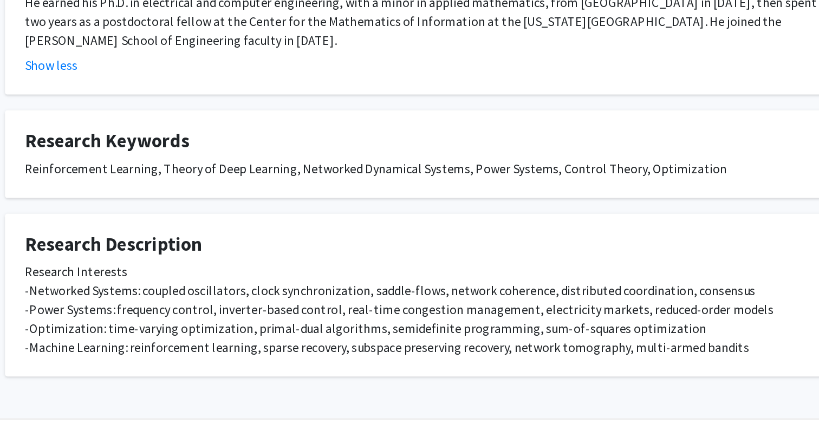
click at [336, 322] on div "Research Interests -Networked Systems: coupled oscillators, clock synchronizati…" at bounding box center [409, 349] width 552 height 65
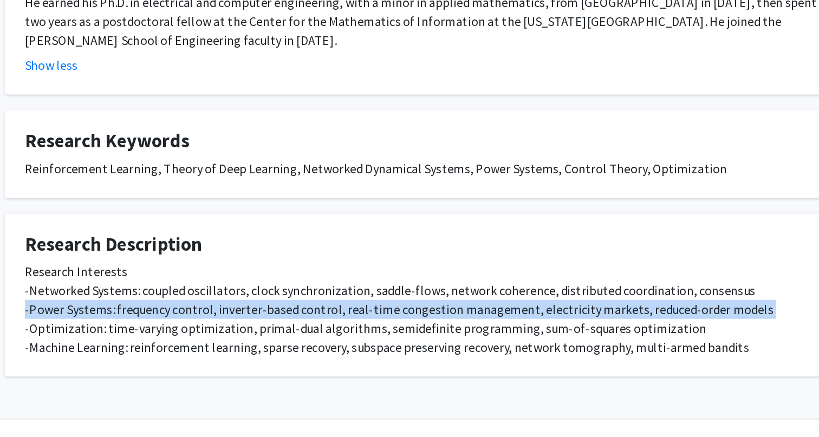
click at [336, 322] on div "Research Interests -Networked Systems: coupled oscillators, clock synchronizati…" at bounding box center [409, 349] width 552 height 65
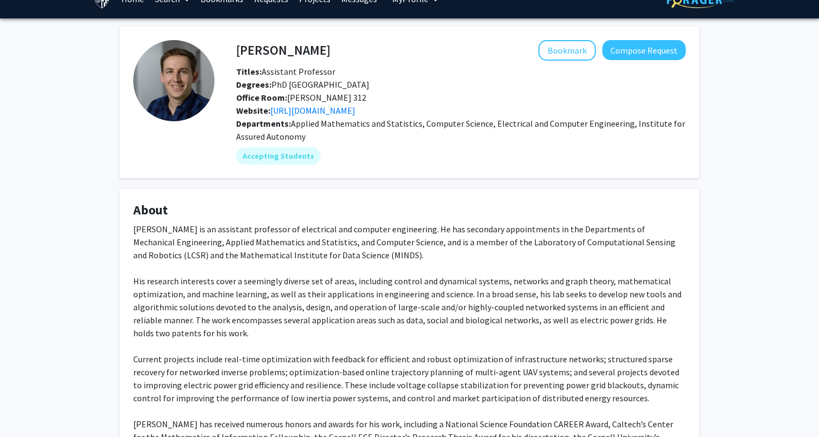
scroll to position [0, 0]
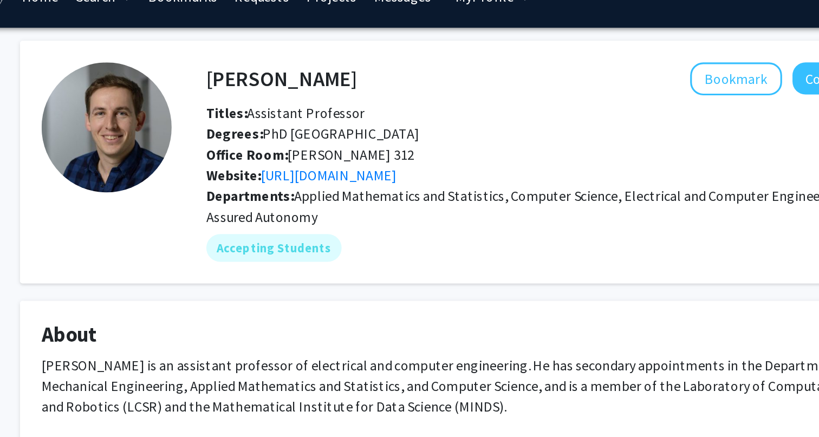
click at [445, 115] on div "Office Room: Barton Hall 312" at bounding box center [461, 118] width 466 height 13
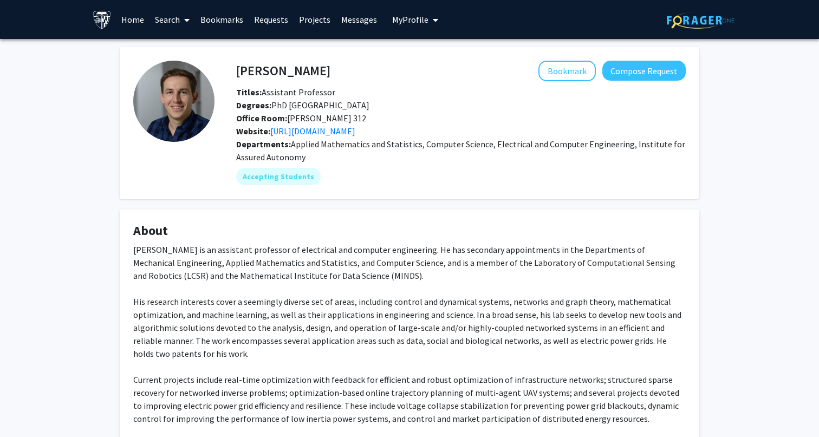
click at [165, 18] on link "Search" at bounding box center [171, 20] width 45 height 38
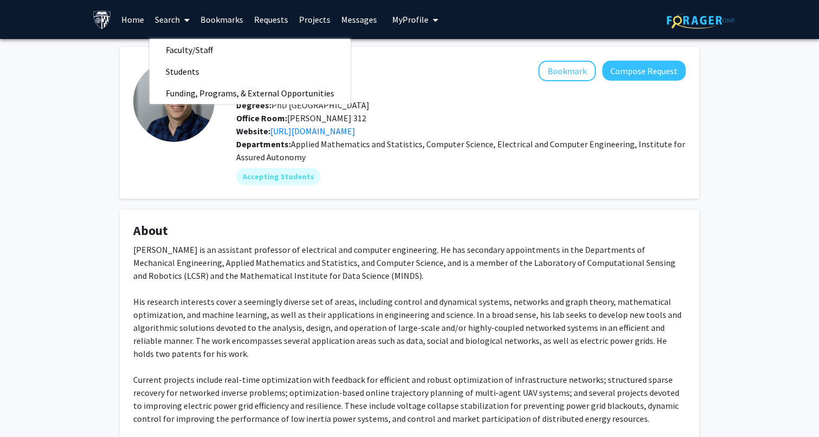
click at [350, 274] on div "Enrique Mallada is an assistant professor of electrical and computer engineerin…" at bounding box center [409, 444] width 552 height 403
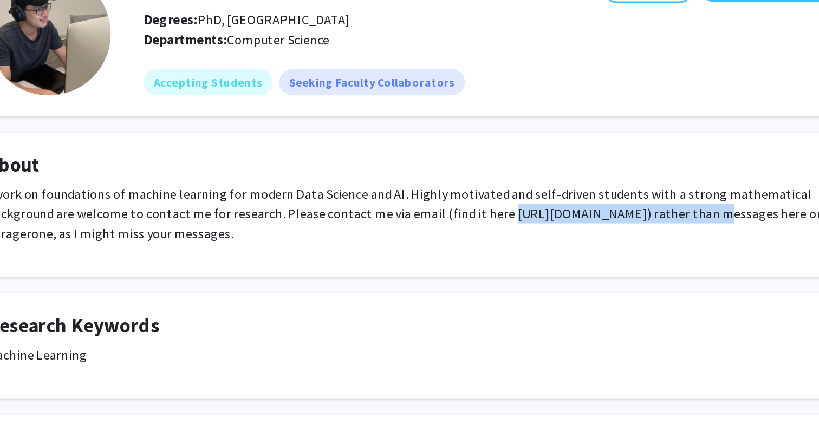
drag, startPoint x: 468, startPoint y: 218, endPoint x: 594, endPoint y: 222, distance: 126.2
click at [594, 222] on p "I work on foundations of machine learning for modern Data Science and AI. Highl…" at bounding box center [409, 219] width 552 height 39
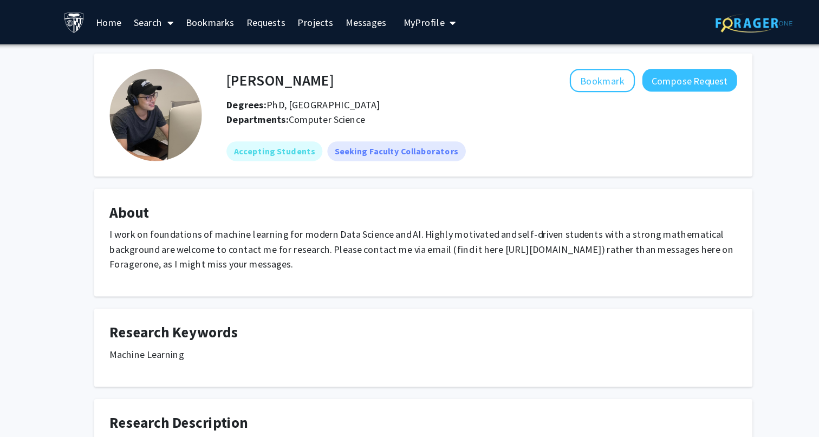
click at [407, 88] on div "[PERSON_NAME] Bookmark Compose Request Degrees: PhD, [GEOGRAPHIC_DATA]" at bounding box center [461, 80] width 466 height 38
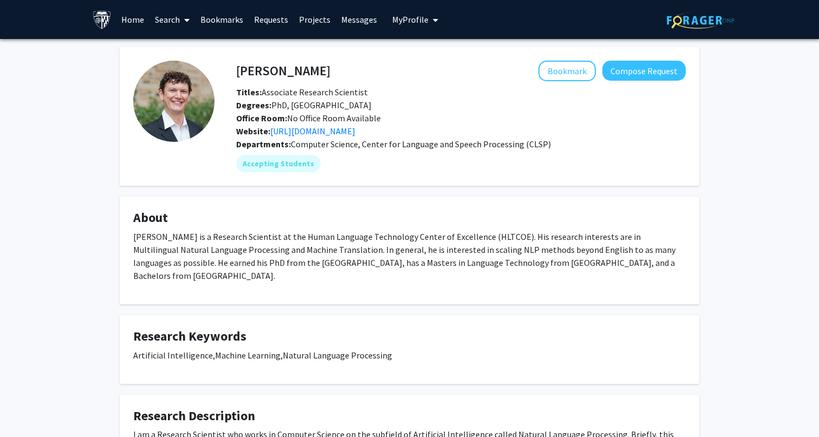
drag, startPoint x: 461, startPoint y: 66, endPoint x: 472, endPoint y: 86, distance: 22.0
click at [472, 86] on div "[PERSON_NAME] Bookmark Compose Request Titles: Associate Research Scientist Deg…" at bounding box center [461, 99] width 466 height 77
click at [355, 132] on link "[URL][DOMAIN_NAME]" at bounding box center [312, 131] width 85 height 11
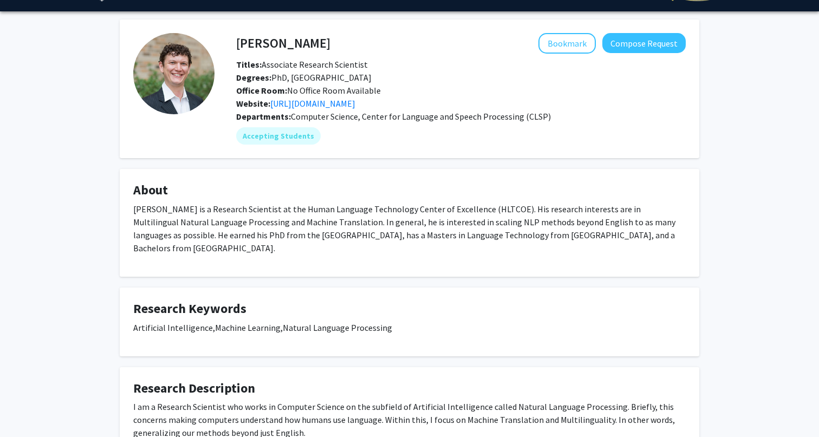
scroll to position [37, 0]
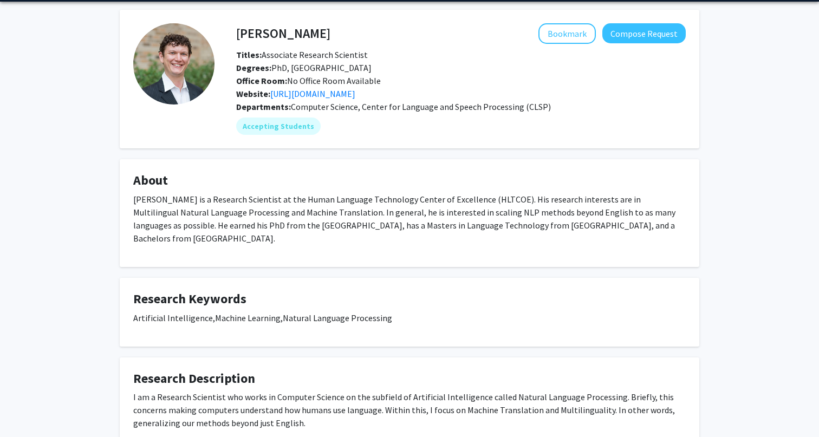
click at [567, 195] on p "[PERSON_NAME] is a Research Scientist at the Human Language Technology Center o…" at bounding box center [409, 219] width 552 height 52
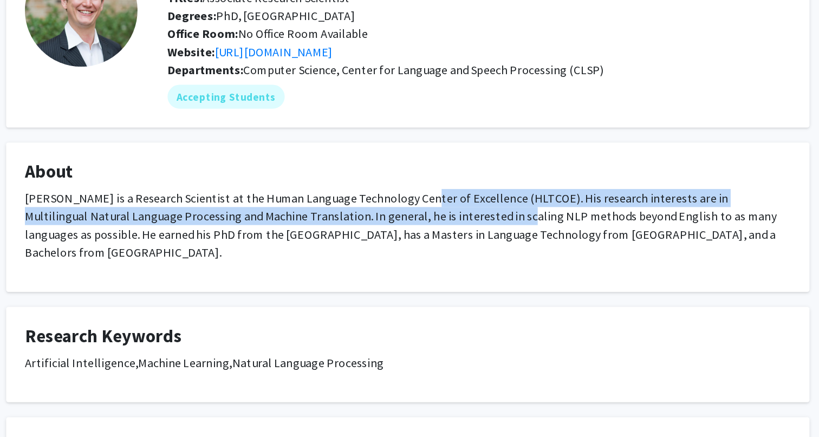
drag, startPoint x: 413, startPoint y: 203, endPoint x: 418, endPoint y: 211, distance: 9.9
click at [418, 211] on p "Kenton Murray is a Research Scientist at the Human Language Technology Center o…" at bounding box center [409, 219] width 552 height 52
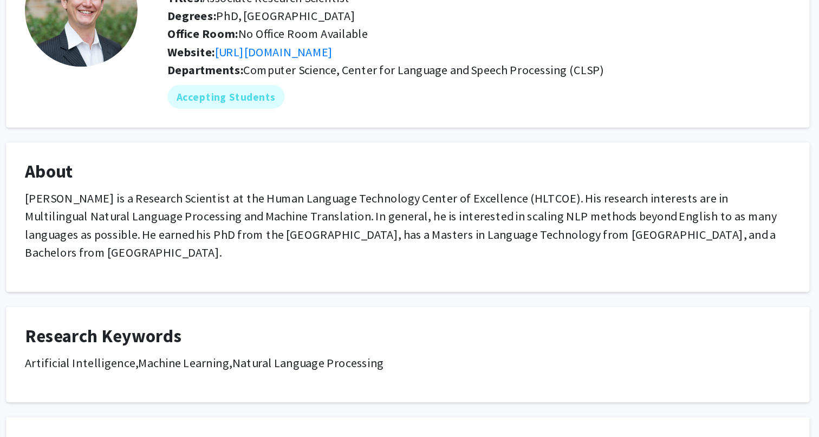
click at [471, 177] on h4 "About" at bounding box center [409, 181] width 552 height 16
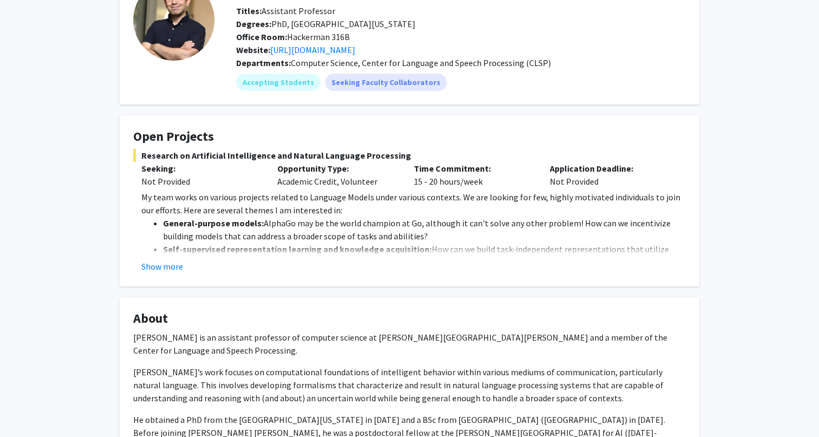
scroll to position [102, 0]
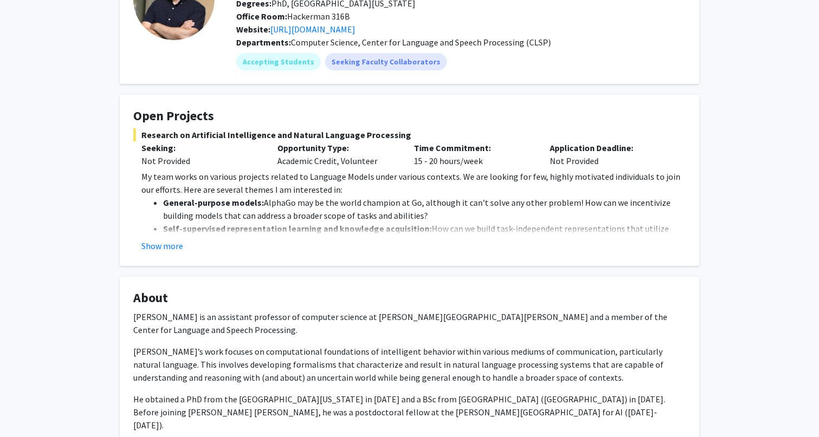
click at [191, 222] on li "Self-supervised representation learning and knowledge acquisition: How can we b…" at bounding box center [424, 235] width 523 height 26
click at [177, 232] on strong "Self-supervised representation learning and knowledge acquisition:" at bounding box center [297, 228] width 269 height 11
click at [168, 263] on fg-card "Open Projects Research on Artificial Intelligence and Natural Language Processi…" at bounding box center [410, 180] width 580 height 171
click at [168, 256] on fg-card "Open Projects Research on Artificial Intelligence and Natural Language Processi…" at bounding box center [410, 180] width 580 height 171
click at [168, 245] on button "Show more" at bounding box center [162, 245] width 42 height 13
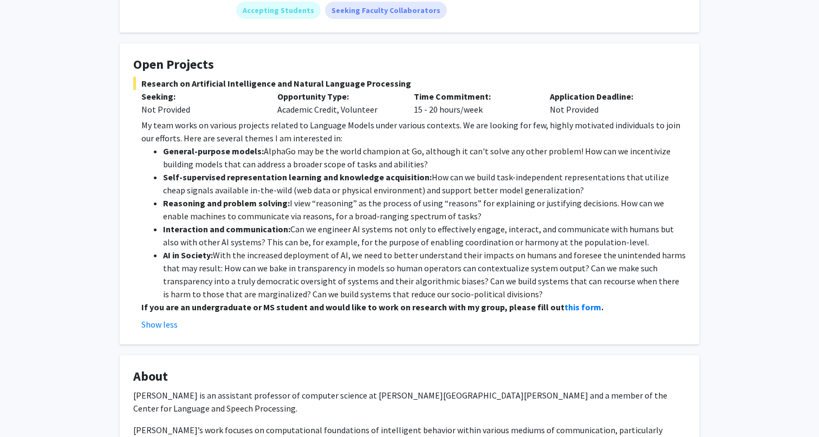
scroll to position [0, 0]
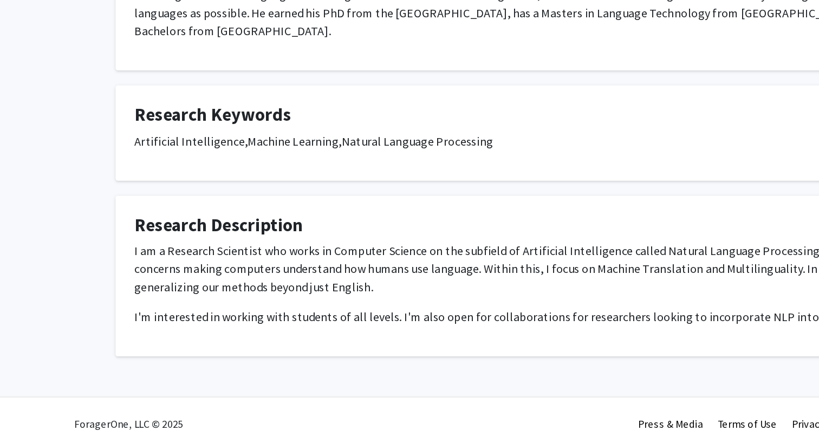
scroll to position [141, 0]
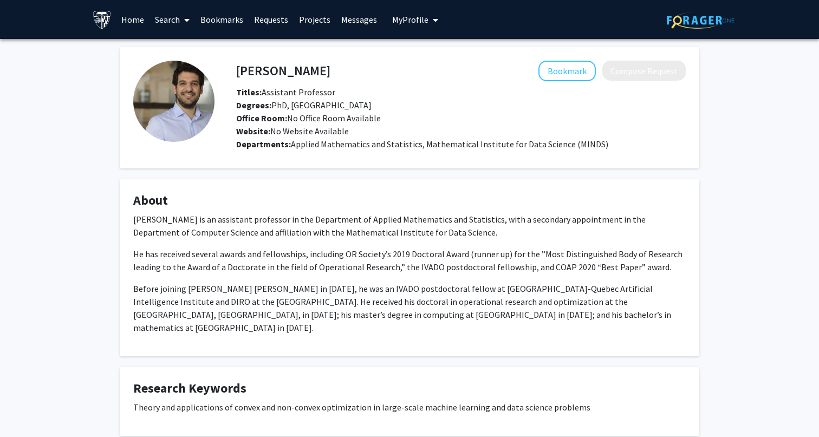
click at [346, 232] on p "[PERSON_NAME] is an assistant professor in the Department of Applied Mathematic…" at bounding box center [409, 226] width 552 height 26
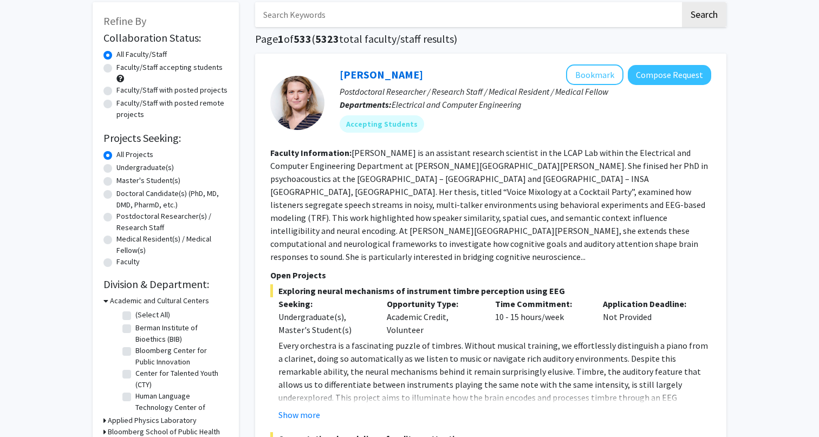
scroll to position [58, 0]
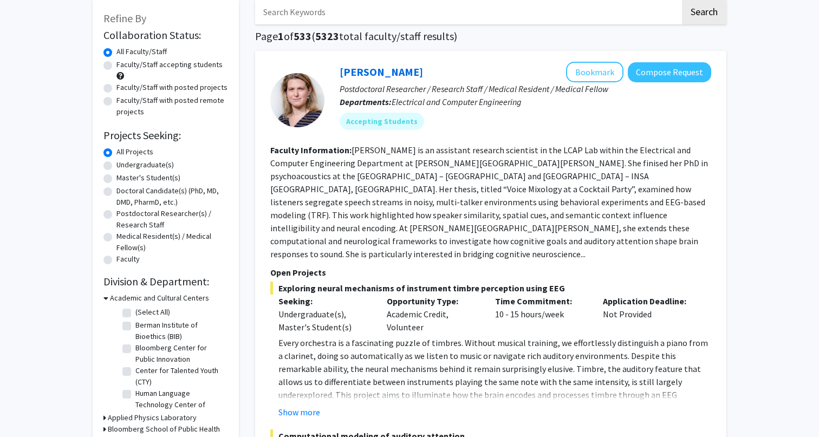
click at [124, 165] on label "Undergraduate(s)" at bounding box center [144, 164] width 57 height 11
click at [123, 165] on input "Undergraduate(s)" at bounding box center [119, 162] width 7 height 7
radio input "true"
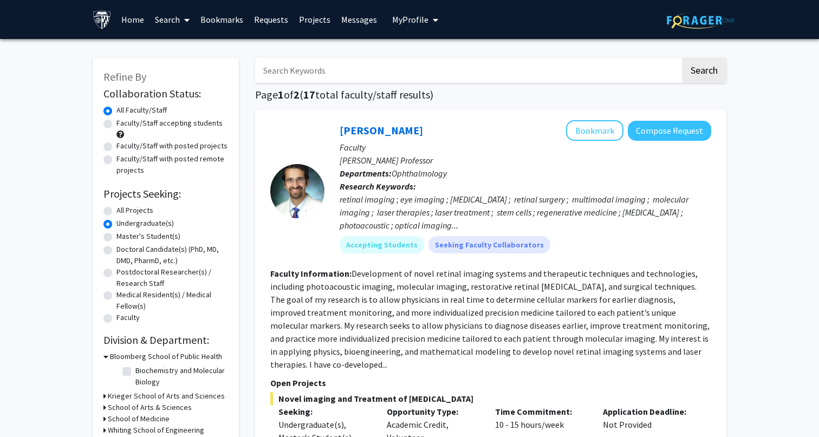
click at [114, 211] on div "All Projects" at bounding box center [165, 211] width 125 height 13
click at [116, 211] on label "All Projects" at bounding box center [134, 210] width 37 height 11
click at [116, 211] on input "All Projects" at bounding box center [119, 208] width 7 height 7
radio input "true"
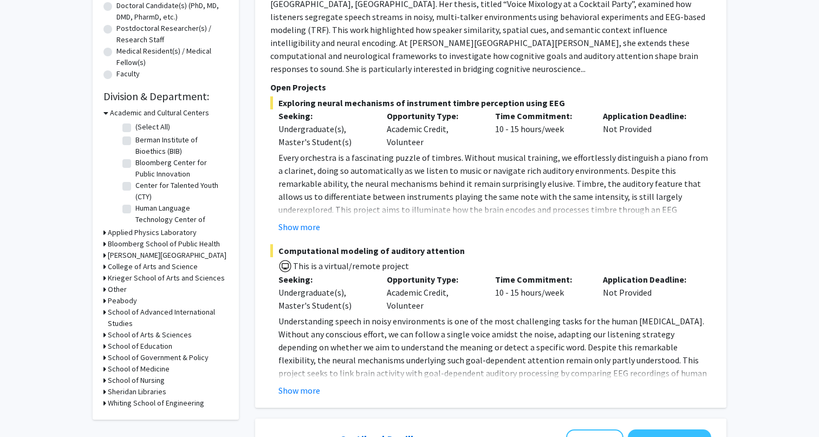
scroll to position [400, 0]
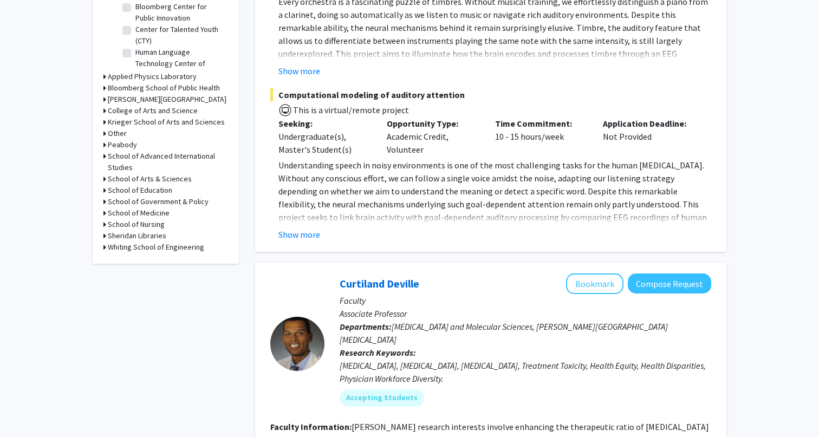
click at [131, 247] on h3 "Whiting School of Engineering" at bounding box center [156, 247] width 96 height 11
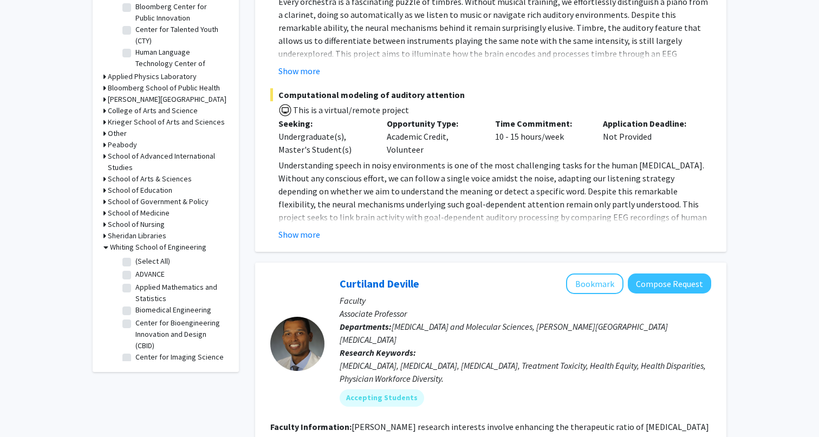
click at [135, 288] on label "Applied Mathematics and Statistics" at bounding box center [180, 293] width 90 height 23
click at [135, 288] on input "Applied Mathematics and Statistics" at bounding box center [138, 285] width 7 height 7
checkbox input "true"
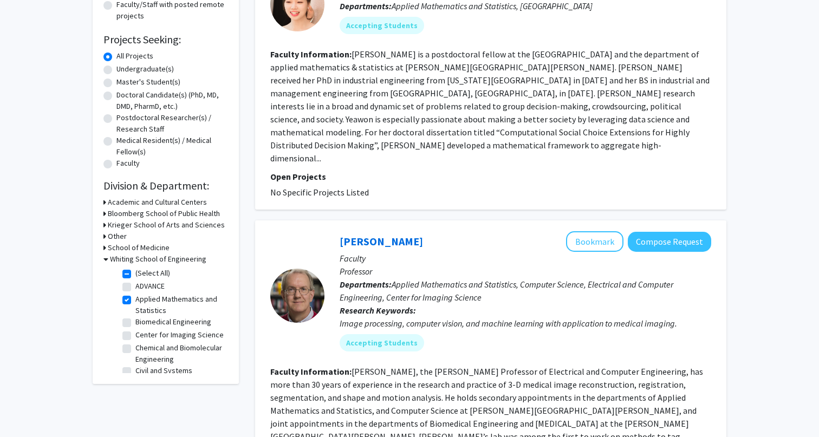
scroll to position [70, 0]
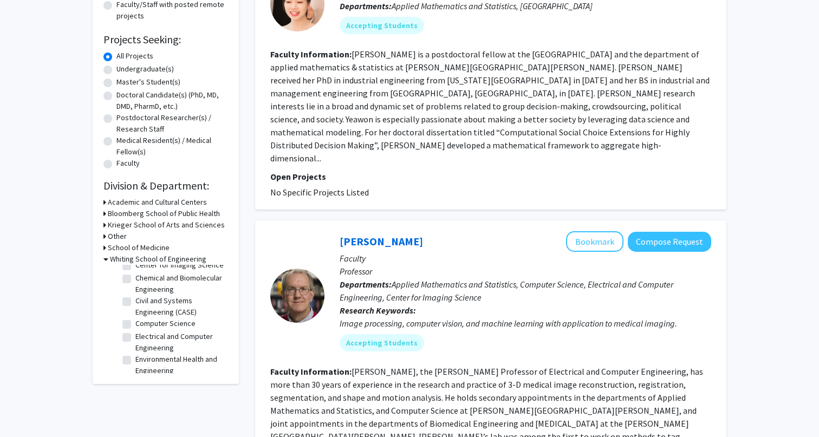
click at [132, 323] on fg-checkbox "Computer Science Computer Science" at bounding box center [173, 324] width 103 height 13
click at [135, 323] on label "Computer Science" at bounding box center [165, 323] width 60 height 11
click at [135, 323] on input "Computer Science" at bounding box center [138, 321] width 7 height 7
checkbox input "true"
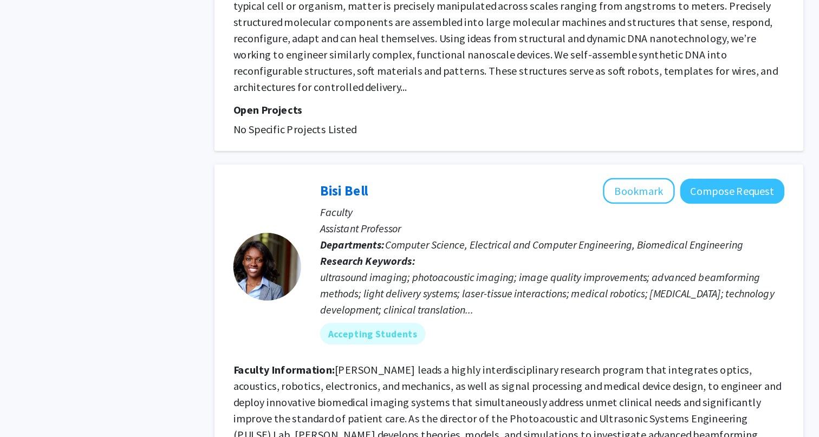
scroll to position [2676, 0]
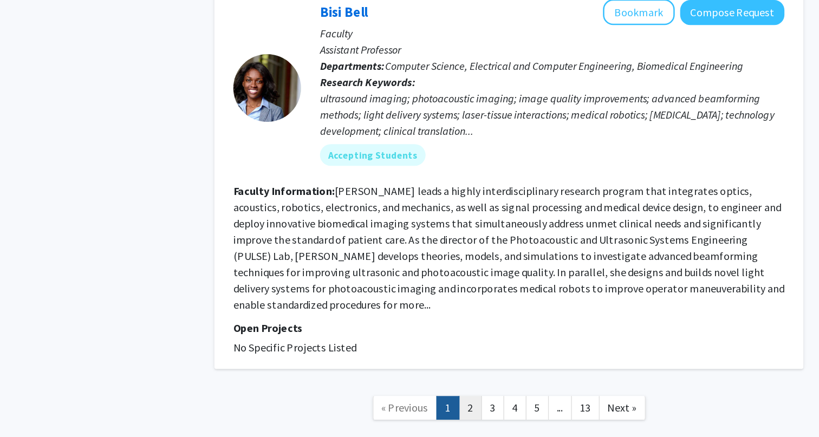
click at [463, 404] on link "2" at bounding box center [460, 413] width 18 height 19
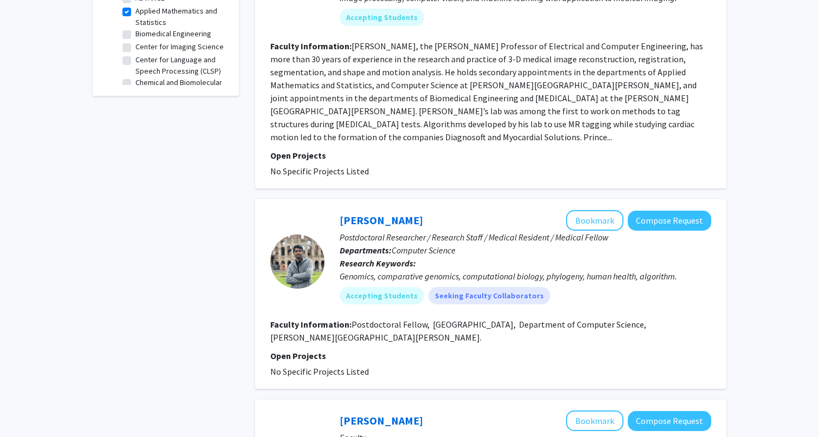
scroll to position [536, 0]
